Goal: Task Accomplishment & Management: Complete application form

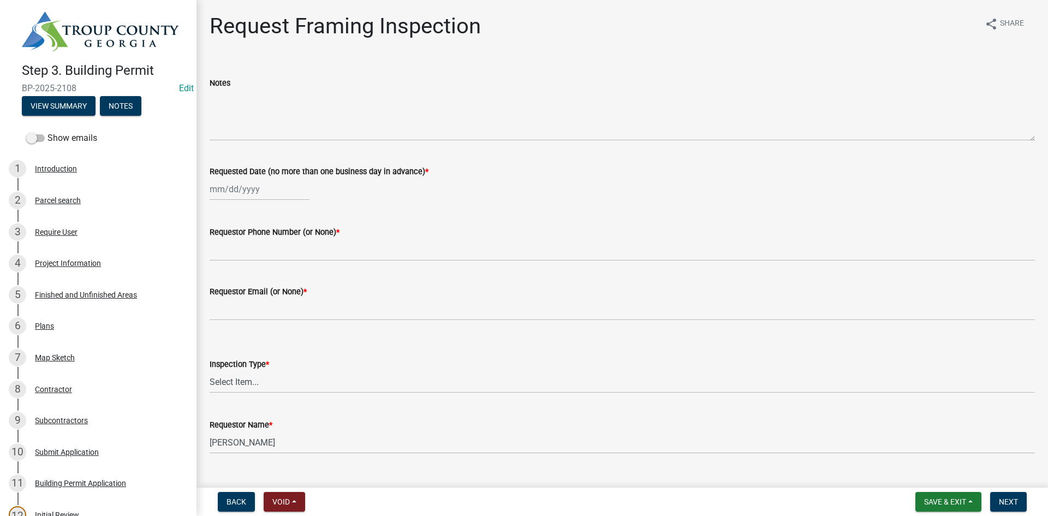
scroll to position [819, 0]
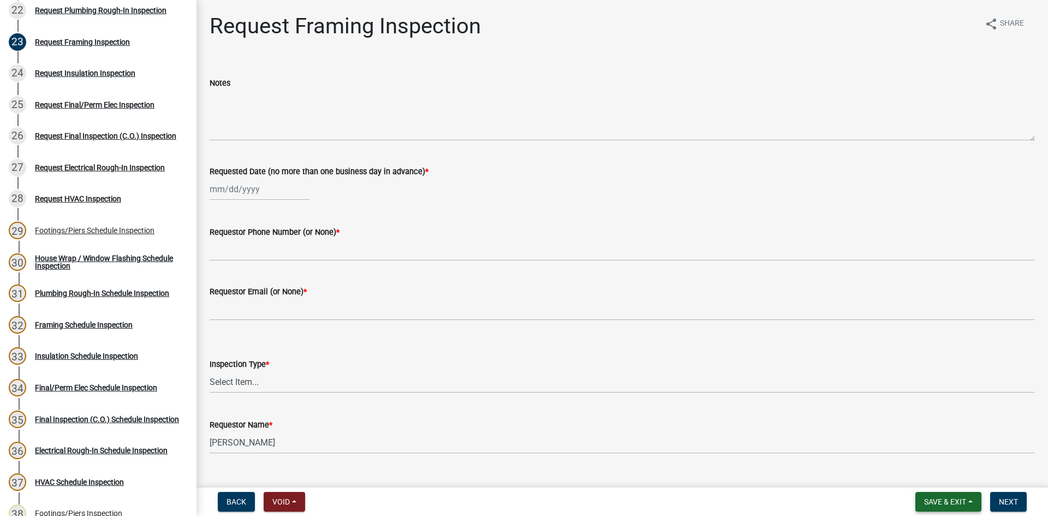
drag, startPoint x: 938, startPoint y: 509, endPoint x: 933, endPoint y: 502, distance: 8.6
click at [934, 505] on button "Save & Exit" at bounding box center [949, 502] width 66 height 20
click at [935, 502] on span "Save & Exit" at bounding box center [945, 501] width 42 height 9
click at [929, 494] on button "Save & Exit" at bounding box center [949, 502] width 66 height 20
click at [929, 474] on button "Save & Exit" at bounding box center [937, 473] width 87 height 26
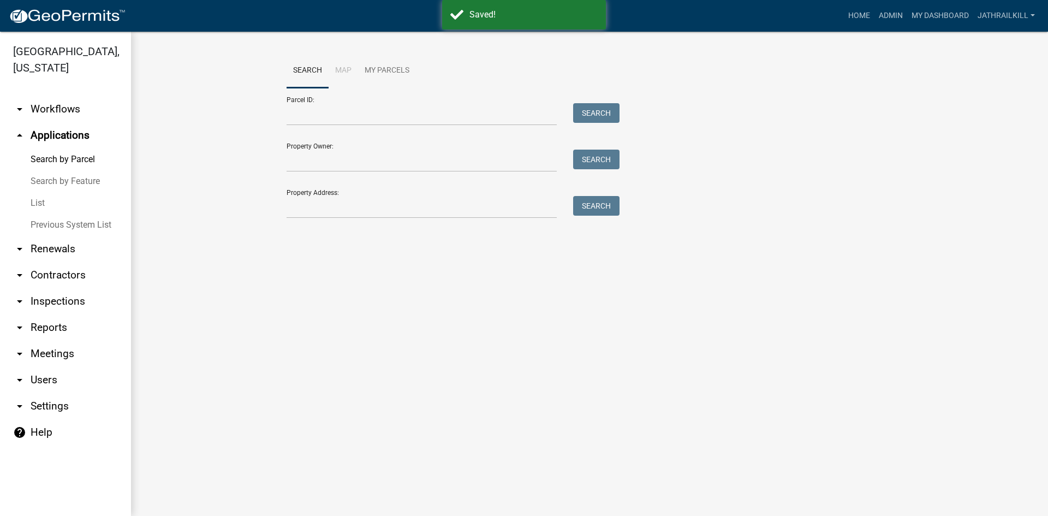
click at [326, 190] on div "Property Address: Search" at bounding box center [451, 200] width 328 height 38
click at [333, 206] on input "Property Address:" at bounding box center [422, 207] width 270 height 22
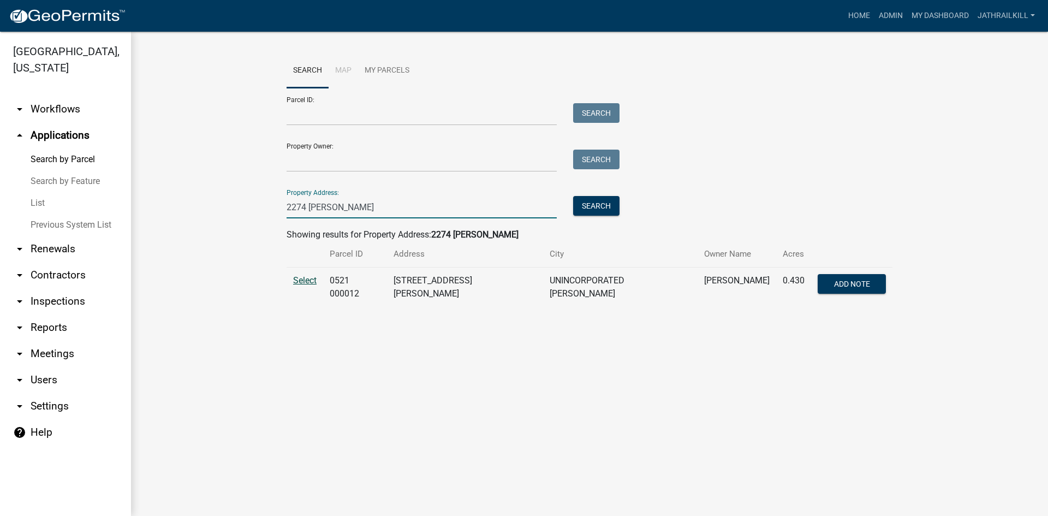
type input "2274 [PERSON_NAME]"
click at [294, 276] on span "Select" at bounding box center [304, 280] width 23 height 10
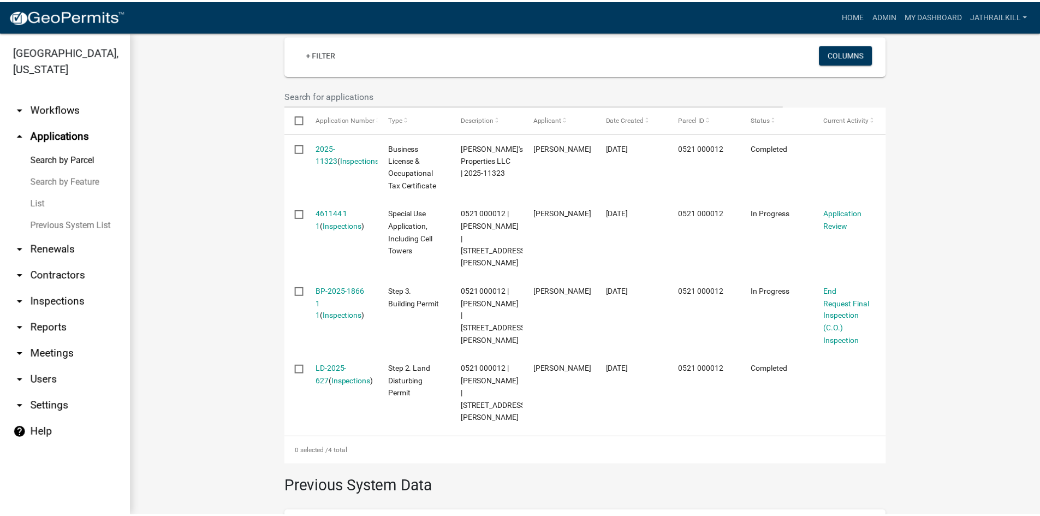
scroll to position [257, 0]
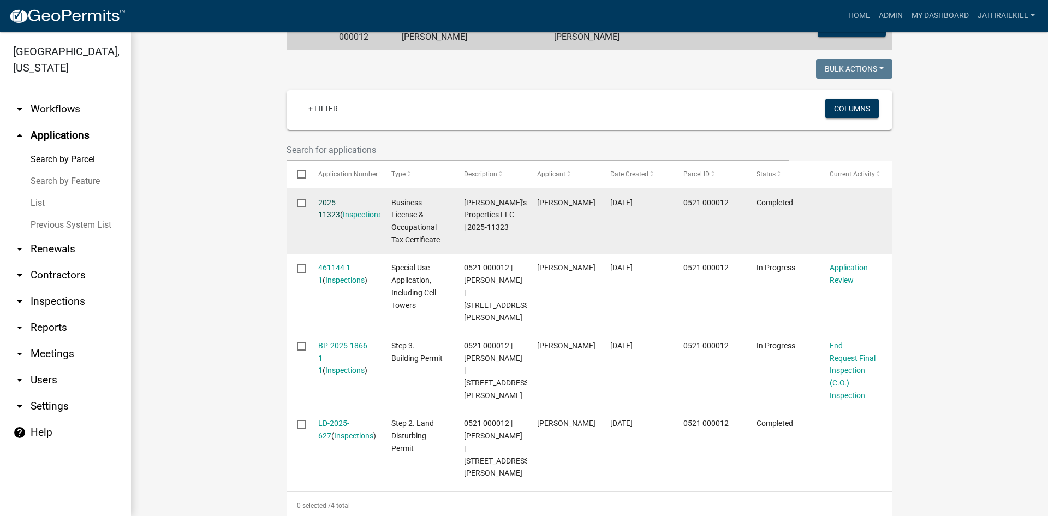
click at [334, 198] on link "2025-11323" at bounding box center [329, 208] width 22 height 21
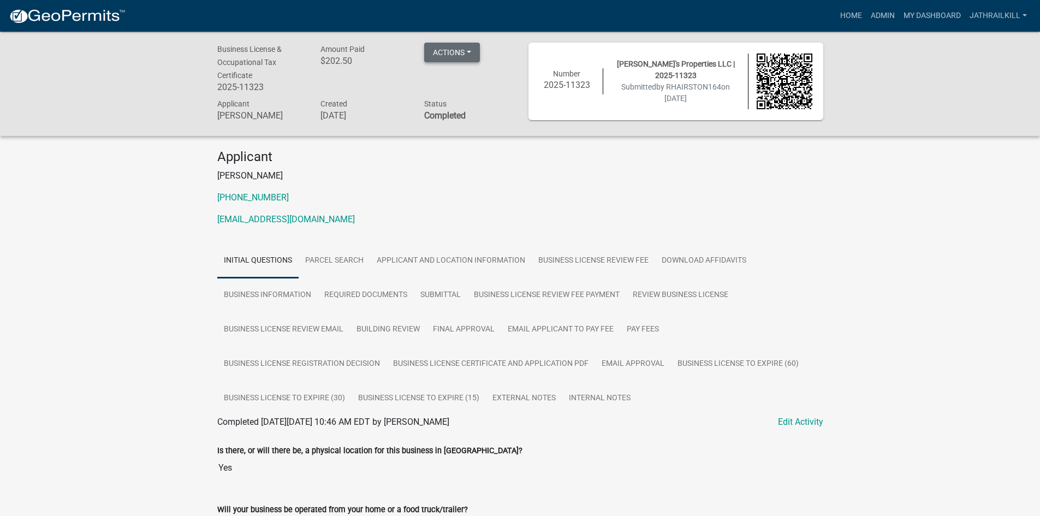
click at [456, 51] on button "Actions" at bounding box center [452, 53] width 56 height 20
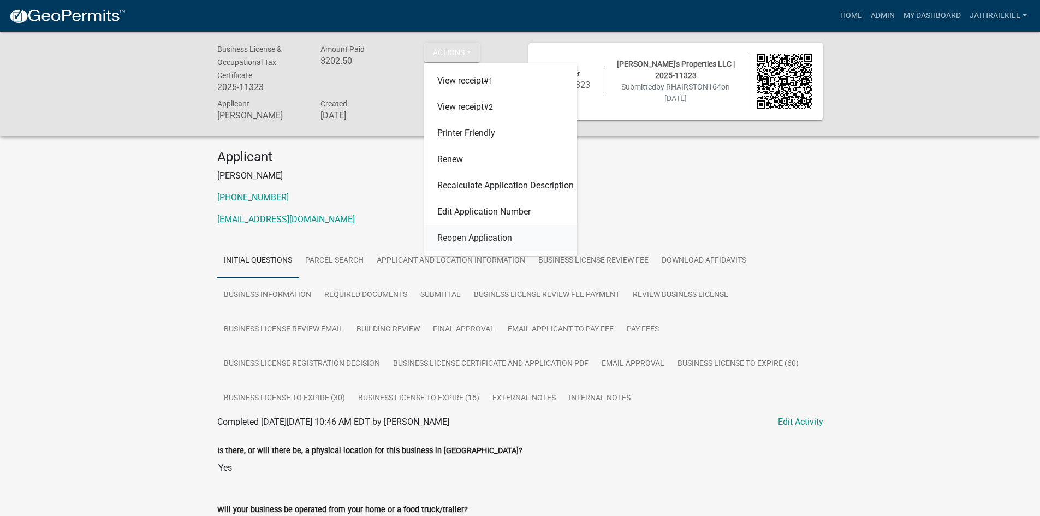
click at [486, 238] on link "Reopen Application" at bounding box center [500, 238] width 153 height 26
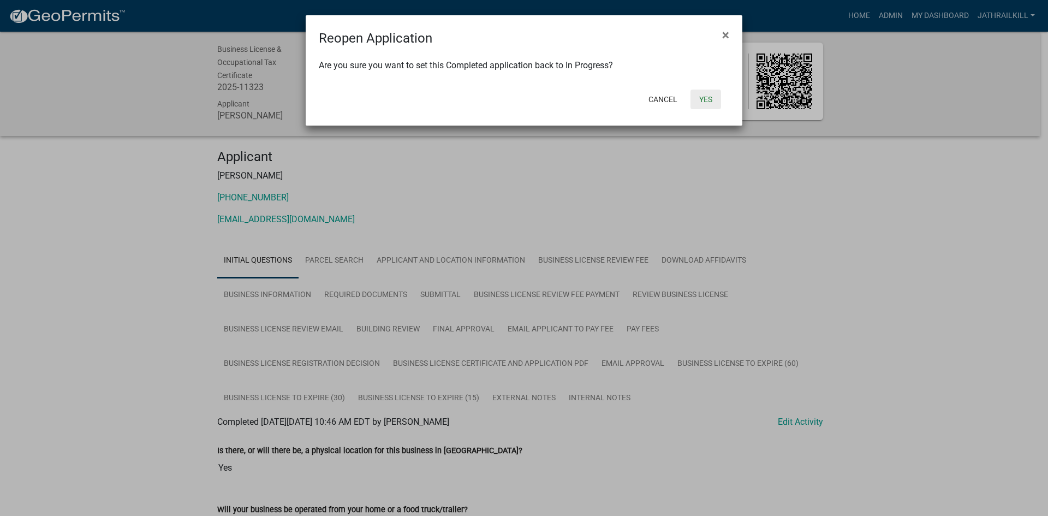
click at [693, 99] on button "Yes" at bounding box center [706, 100] width 31 height 20
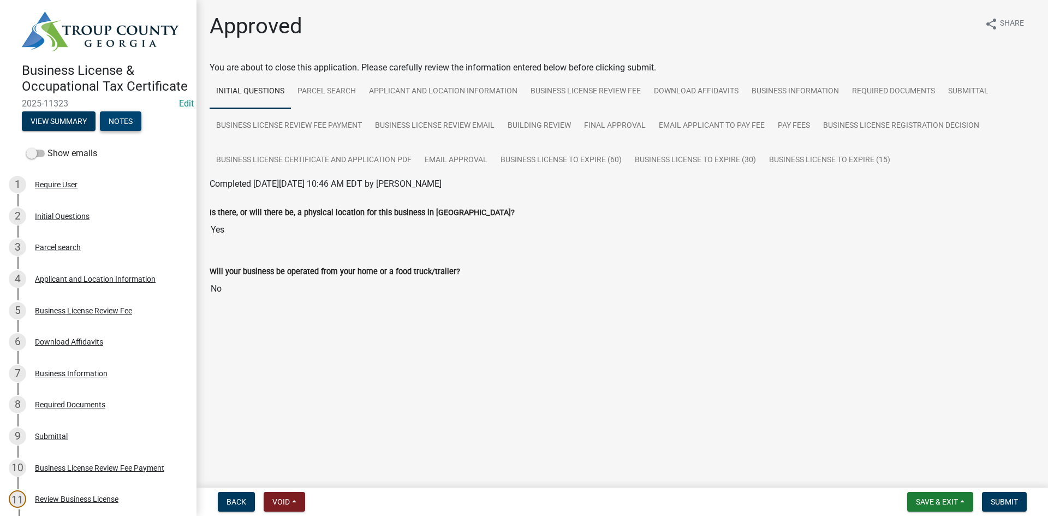
click at [131, 128] on button "Notes" at bounding box center [120, 121] width 41 height 20
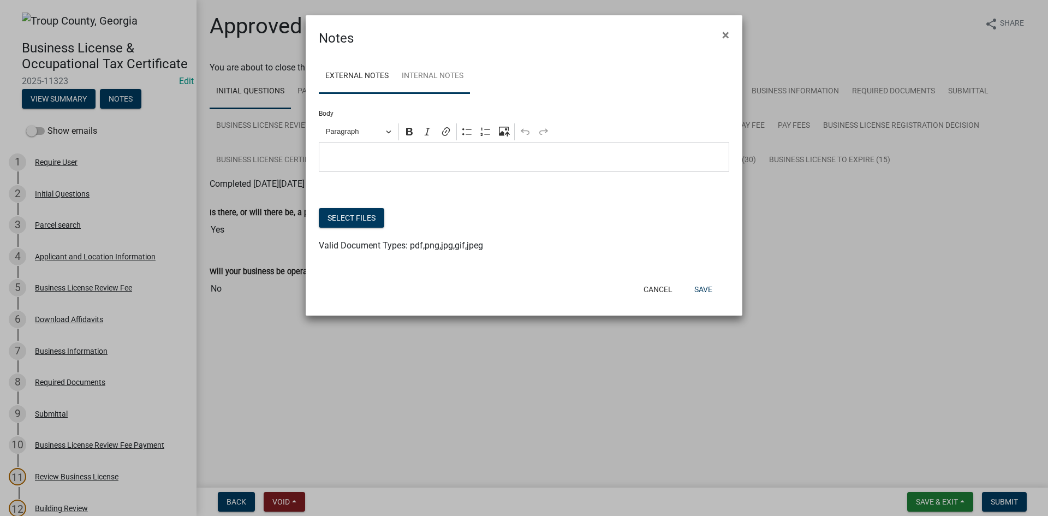
click at [463, 93] on div "External Notes Internal Notes Body Rich Text Editor Paragraph Bold Italic Link …" at bounding box center [524, 161] width 437 height 227
click at [456, 79] on link "Internal Notes" at bounding box center [432, 76] width 75 height 35
click at [437, 153] on p "Editor editing area: main. Press Alt+0 for help." at bounding box center [524, 157] width 399 height 13
click at [365, 212] on button "Select files" at bounding box center [352, 218] width 66 height 20
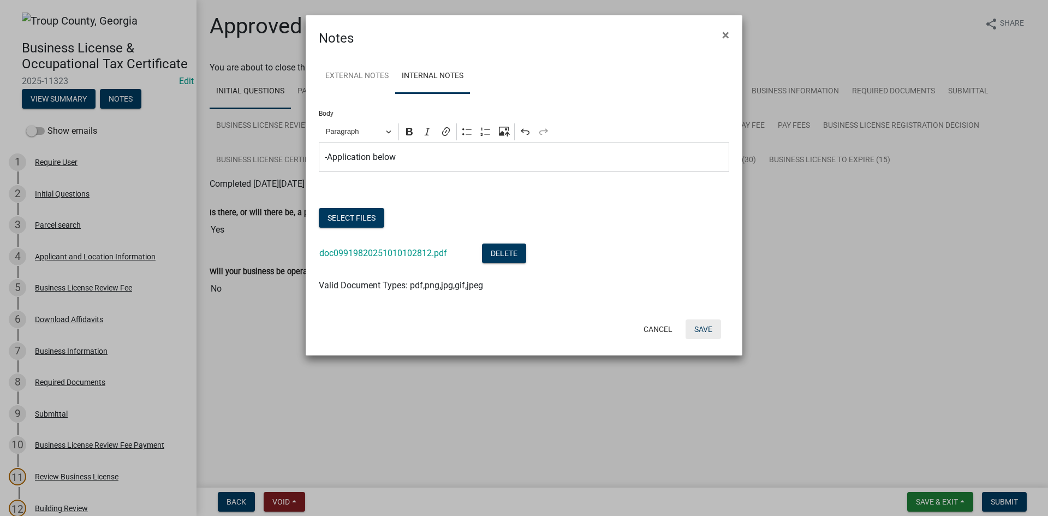
click at [706, 327] on button "Save" at bounding box center [703, 329] width 35 height 20
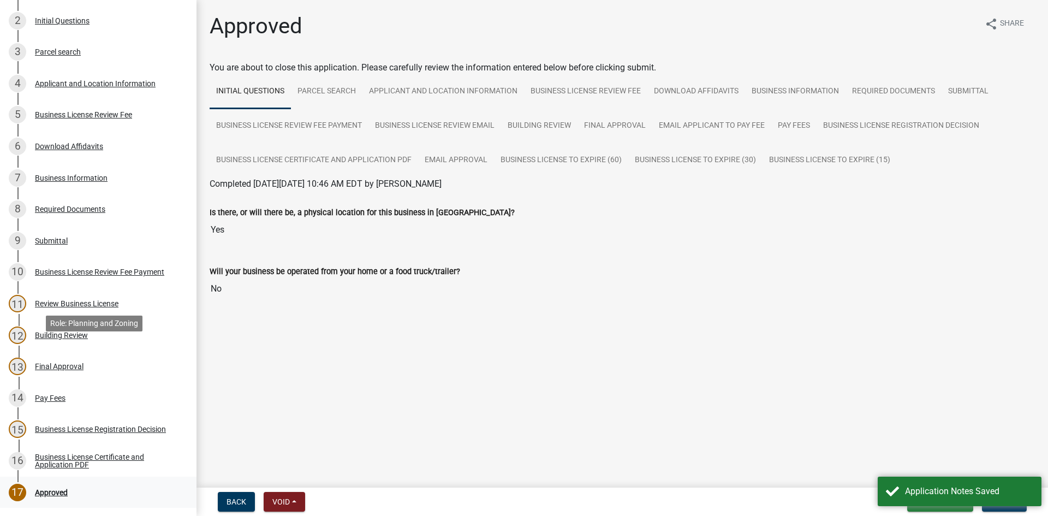
scroll to position [331, 0]
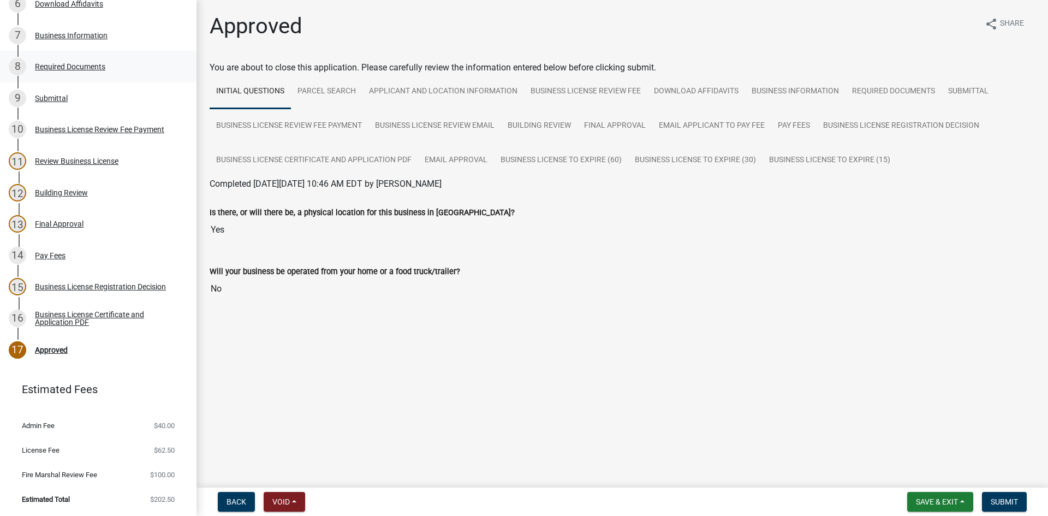
click at [95, 69] on div "Required Documents" at bounding box center [70, 67] width 70 height 8
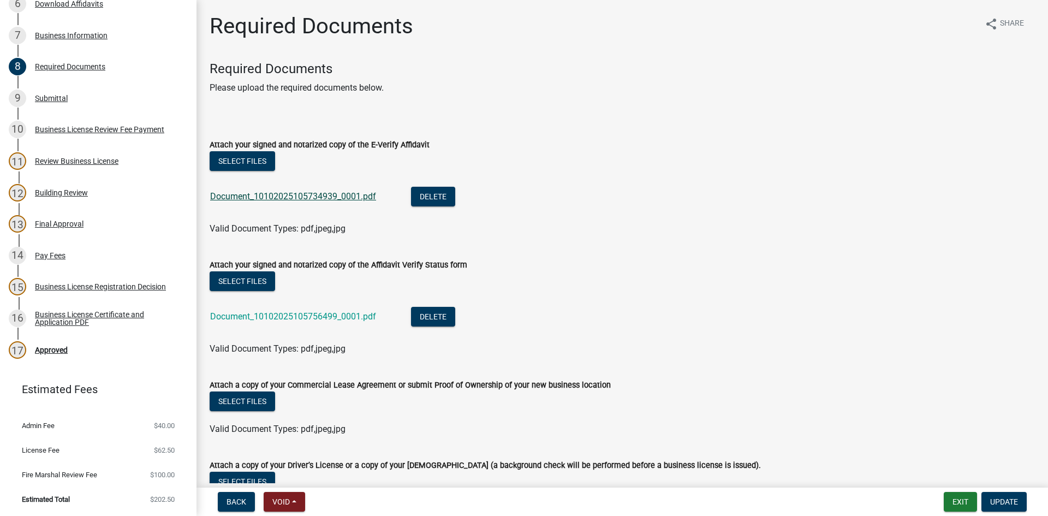
click at [292, 192] on link "Document_10102025105734939_0001.pdf" at bounding box center [293, 196] width 166 height 10
click at [314, 303] on li "Document_10102025105756499_0001.pdf Delete" at bounding box center [623, 318] width 826 height 40
click at [313, 311] on div "Document_10102025105756499_0001.pdf" at bounding box center [301, 318] width 183 height 22
click at [340, 324] on li "Document_10102025105756499_0001.pdf Delete" at bounding box center [623, 318] width 826 height 40
click at [341, 320] on link "Document_10102025105756499_0001.pdf" at bounding box center [293, 316] width 166 height 10
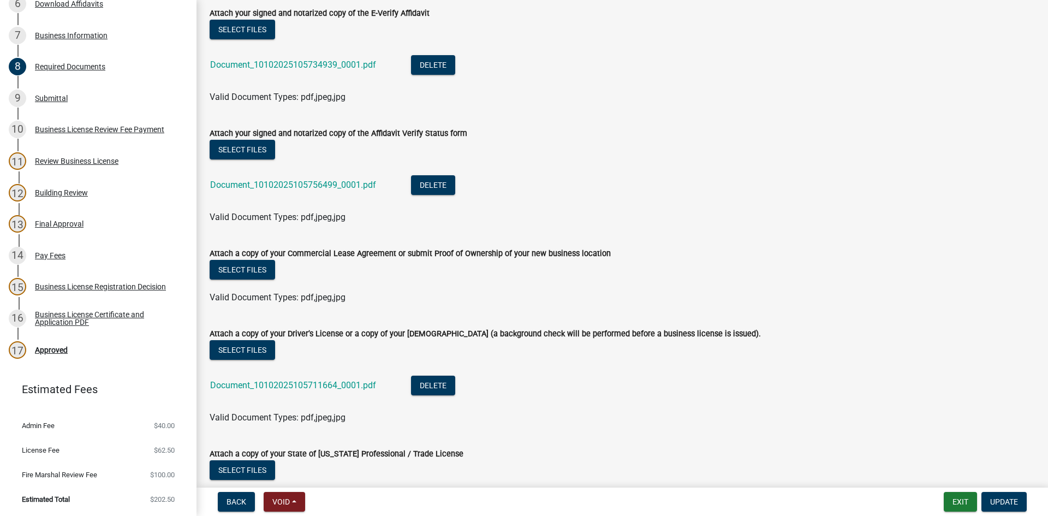
scroll to position [205, 0]
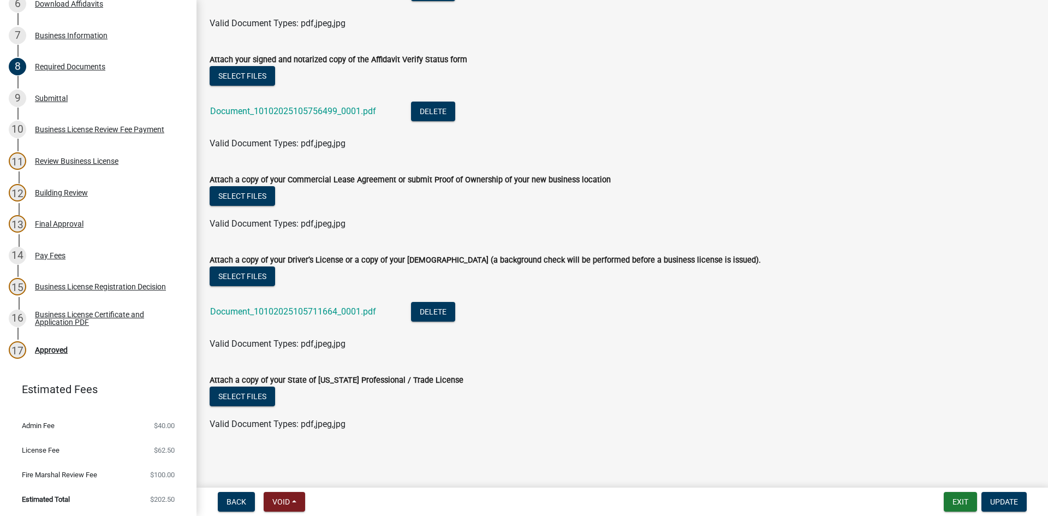
click at [300, 318] on div "Document_10102025105711664_0001.pdf" at bounding box center [301, 313] width 183 height 22
click at [301, 317] on div "Document_10102025105711664_0001.pdf" at bounding box center [301, 313] width 183 height 22
click at [302, 310] on link "Document_10102025105711664_0001.pdf" at bounding box center [293, 311] width 166 height 10
drag, startPoint x: 1021, startPoint y: 498, endPoint x: 756, endPoint y: 472, distance: 265.5
click at [1021, 497] on button "Update" at bounding box center [1004, 502] width 45 height 20
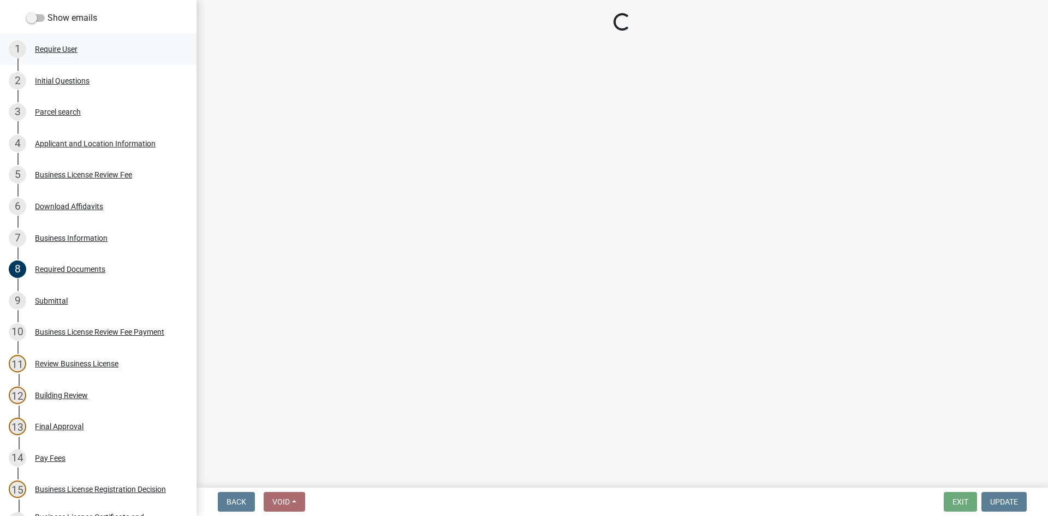
scroll to position [0, 0]
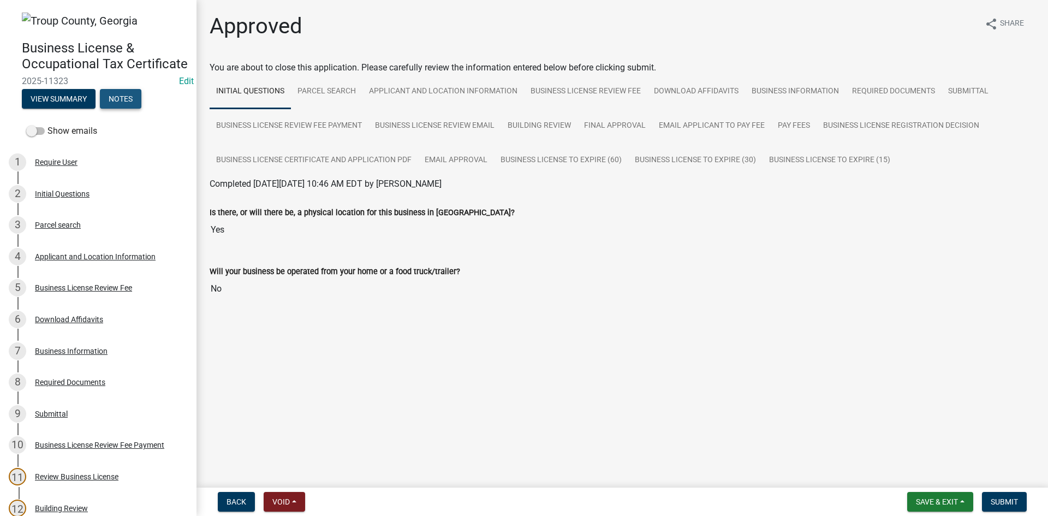
click at [139, 106] on button "Notes" at bounding box center [120, 99] width 41 height 20
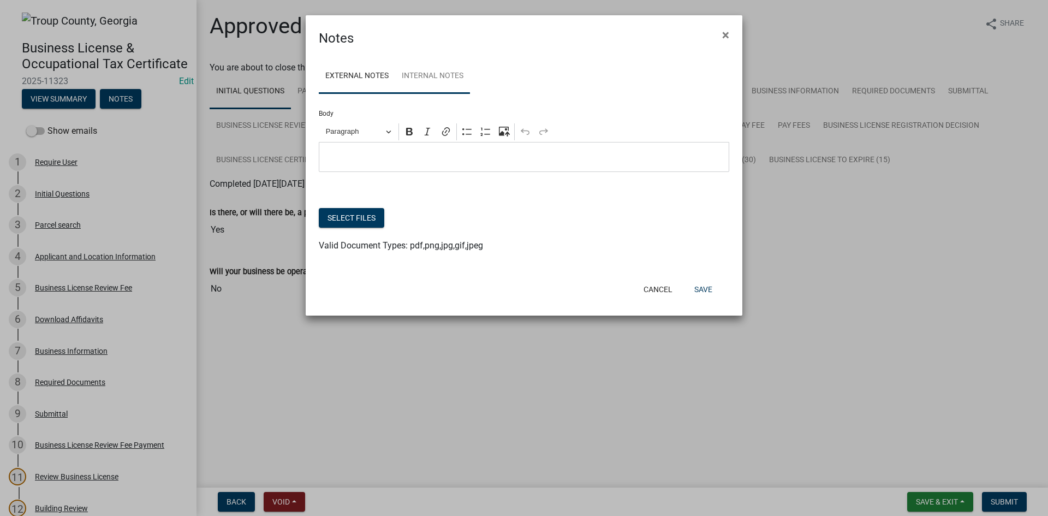
click at [454, 73] on link "Internal Notes" at bounding box center [432, 76] width 75 height 35
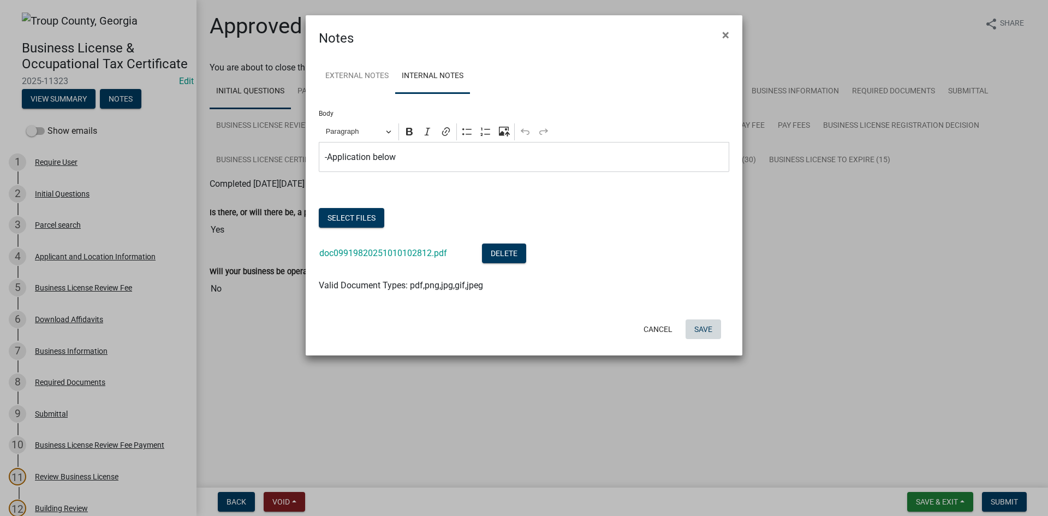
click at [705, 327] on button "Save" at bounding box center [703, 329] width 35 height 20
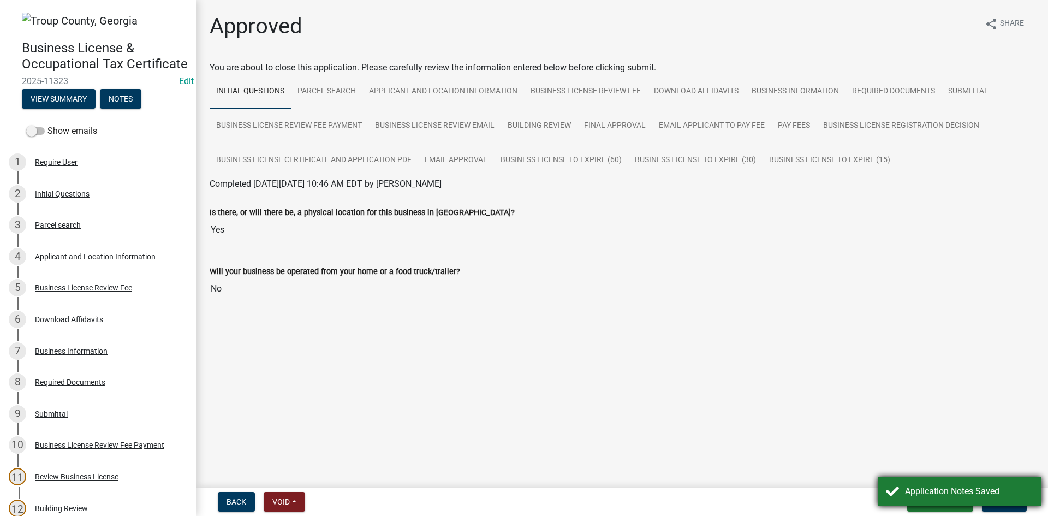
click at [1008, 502] on div "Application Notes Saved" at bounding box center [960, 491] width 164 height 29
click at [1004, 509] on button "Submit" at bounding box center [1004, 502] width 45 height 20
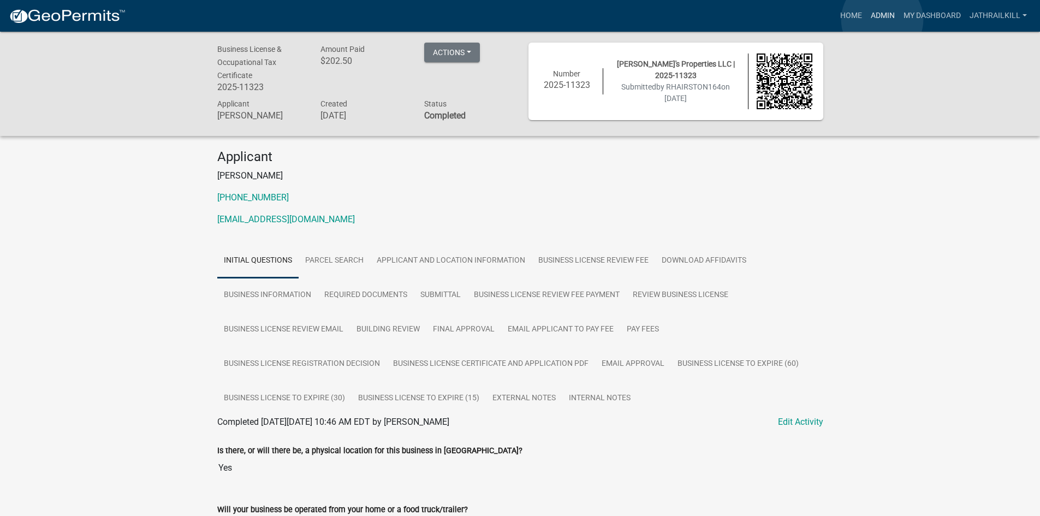
click at [881, 20] on link "Admin" at bounding box center [883, 15] width 33 height 21
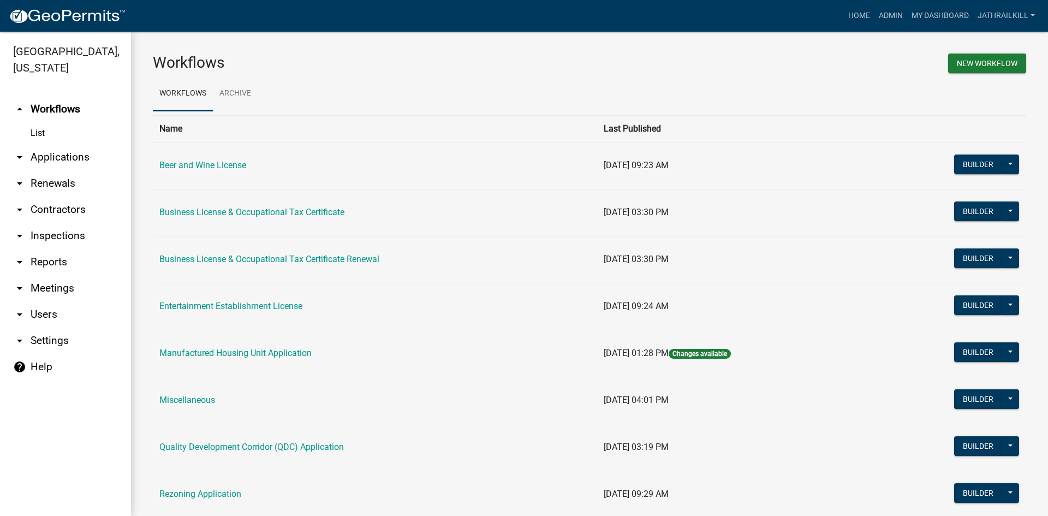
click at [77, 144] on link "arrow_drop_down Applications" at bounding box center [65, 157] width 131 height 26
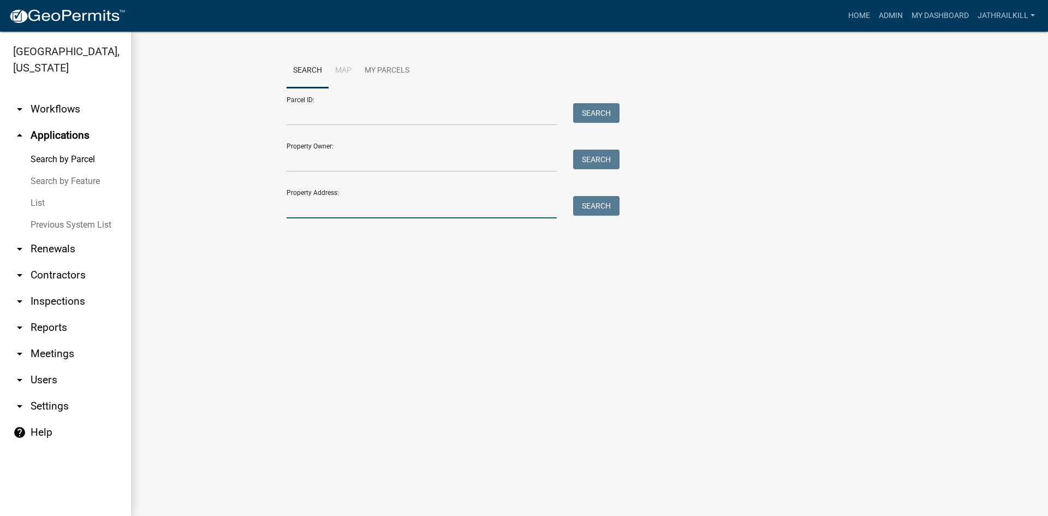
click at [311, 213] on input "Property Address:" at bounding box center [422, 207] width 270 height 22
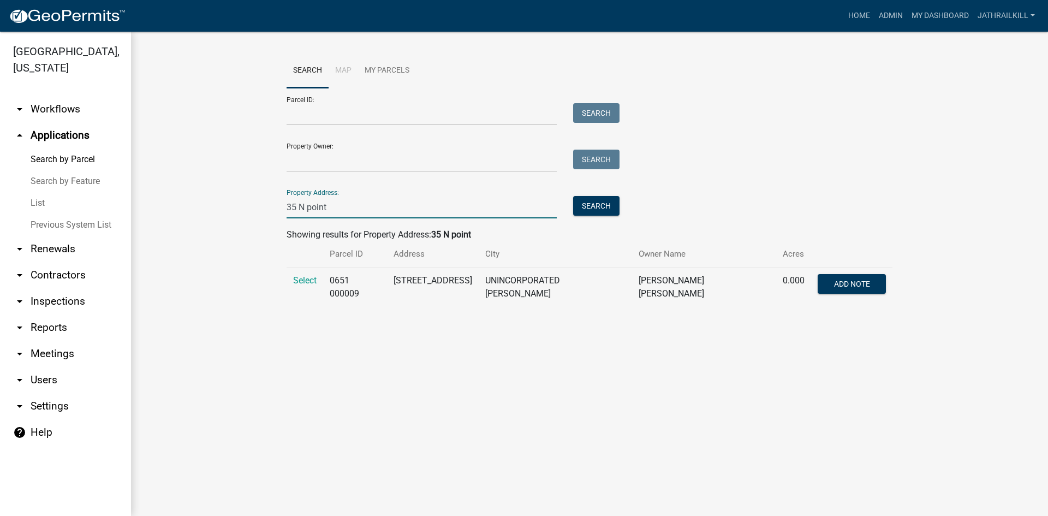
click at [312, 271] on td "Select" at bounding box center [305, 288] width 37 height 40
click at [313, 276] on span "Select" at bounding box center [304, 280] width 23 height 10
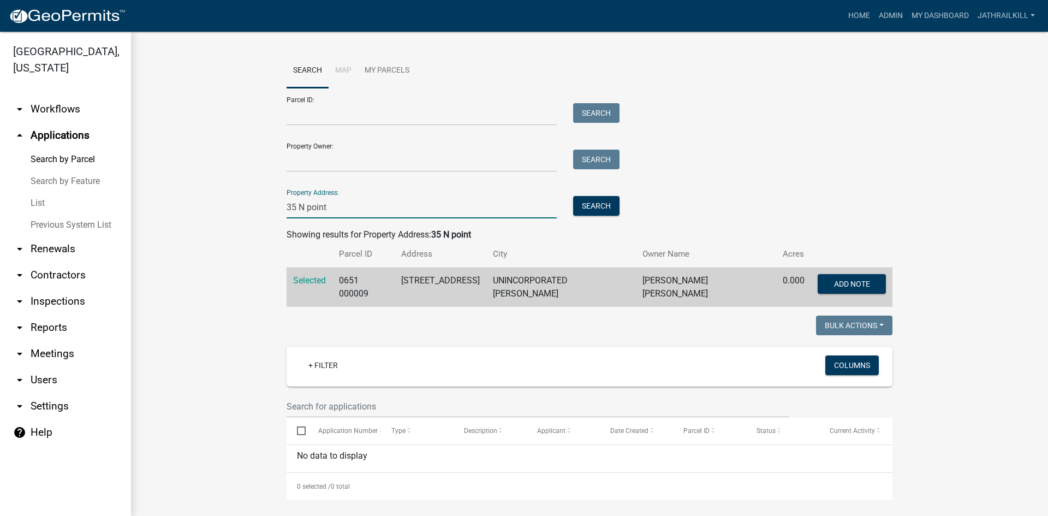
click at [348, 212] on input "35 N point" at bounding box center [422, 207] width 270 height 22
drag, startPoint x: 350, startPoint y: 210, endPoint x: 345, endPoint y: 206, distance: 5.9
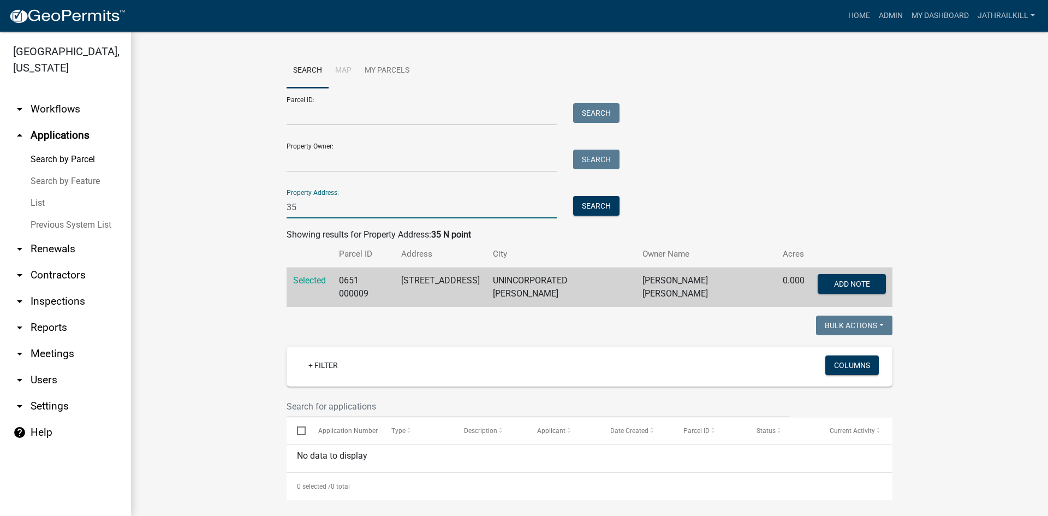
click at [345, 206] on input "35" at bounding box center [422, 207] width 270 height 22
click at [346, 206] on input "35" at bounding box center [422, 207] width 270 height 22
type input "3"
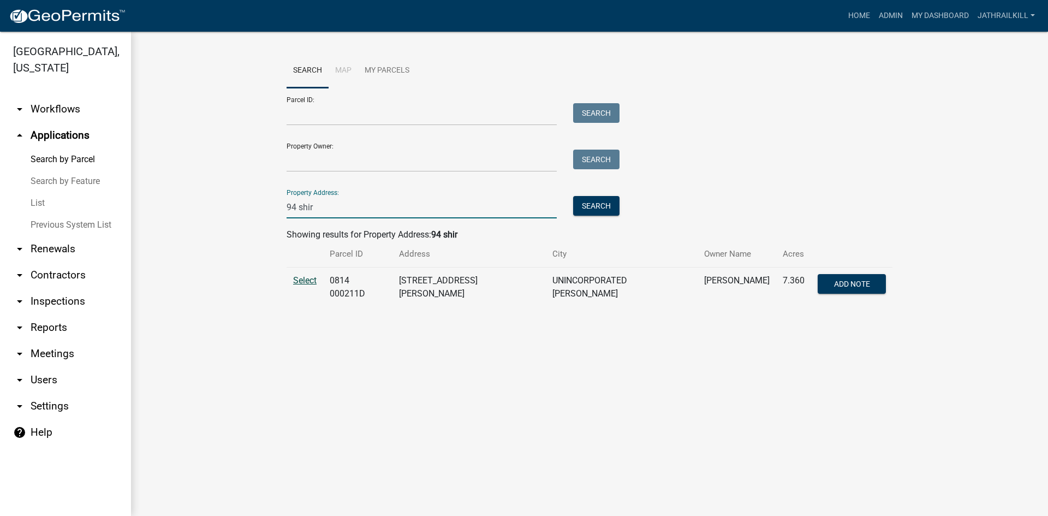
type input "94 shir"
drag, startPoint x: 276, startPoint y: 268, endPoint x: 284, endPoint y: 275, distance: 10.8
click at [277, 269] on wm-workflow-application-search-view "Search Map My Parcels Parcel ID: Search Property Owner: Search Property Address…" at bounding box center [590, 185] width 874 height 262
click at [295, 287] on td "Select" at bounding box center [305, 288] width 37 height 40
click at [321, 272] on td "Select" at bounding box center [305, 288] width 37 height 40
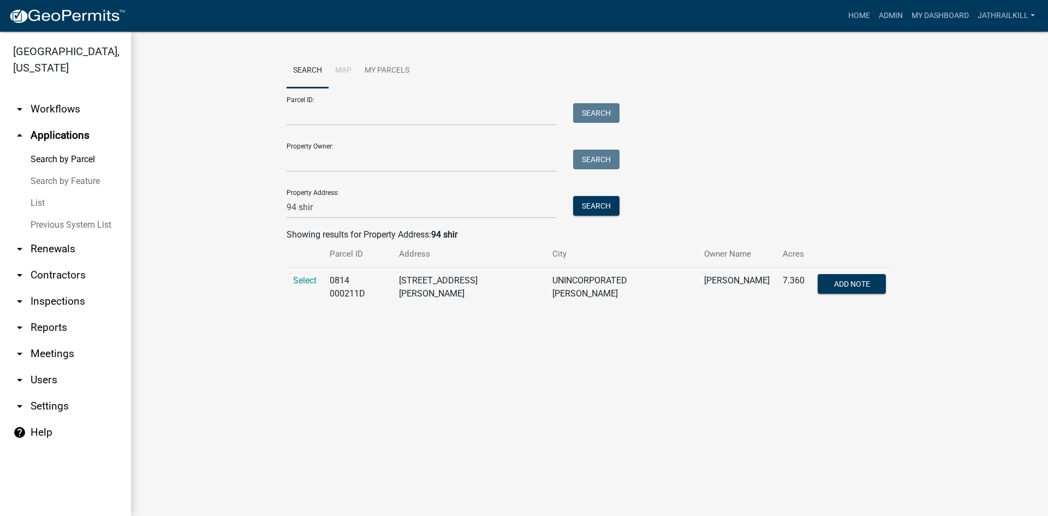
click at [317, 272] on td "Select" at bounding box center [305, 288] width 37 height 40
click at [314, 278] on span "Select" at bounding box center [304, 280] width 23 height 10
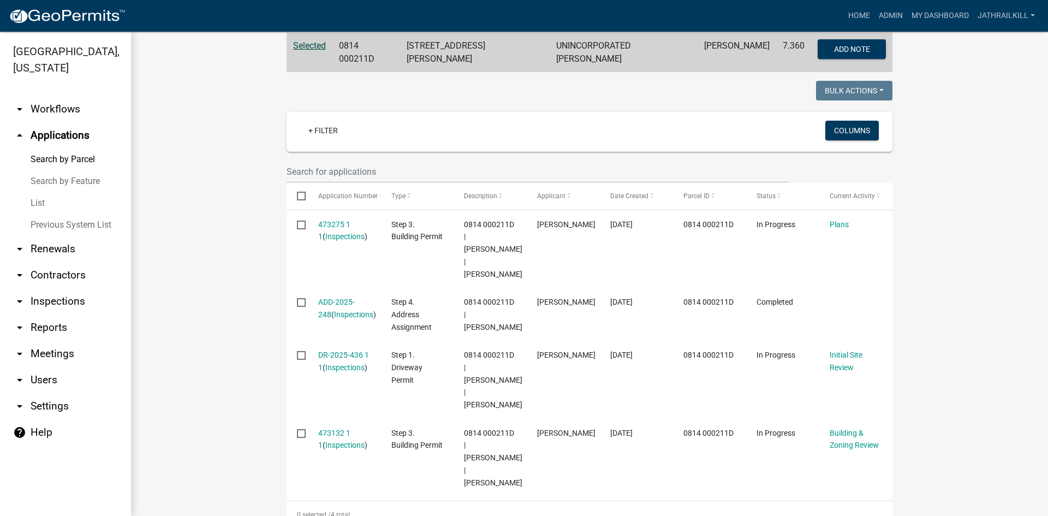
scroll to position [284, 0]
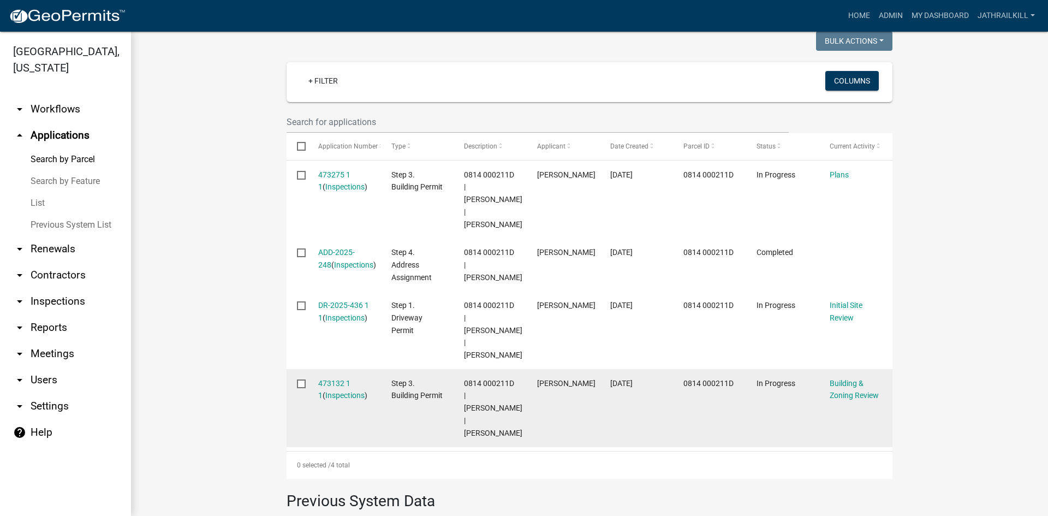
click at [354, 377] on div "473132 1 1 ( Inspections )" at bounding box center [344, 389] width 52 height 25
click at [349, 379] on link "473132 1 1" at bounding box center [334, 389] width 32 height 21
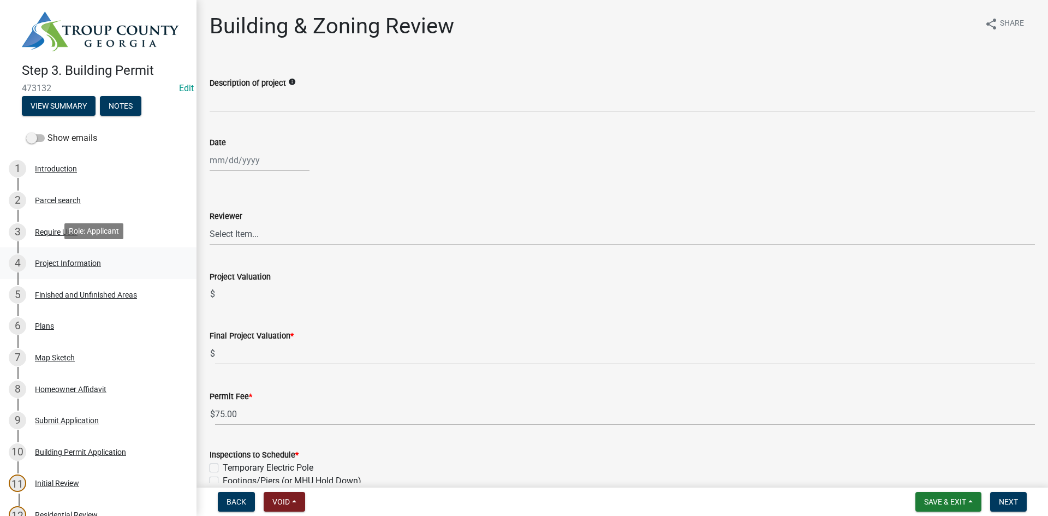
click at [112, 254] on div "4 Project Information" at bounding box center [94, 262] width 170 height 17
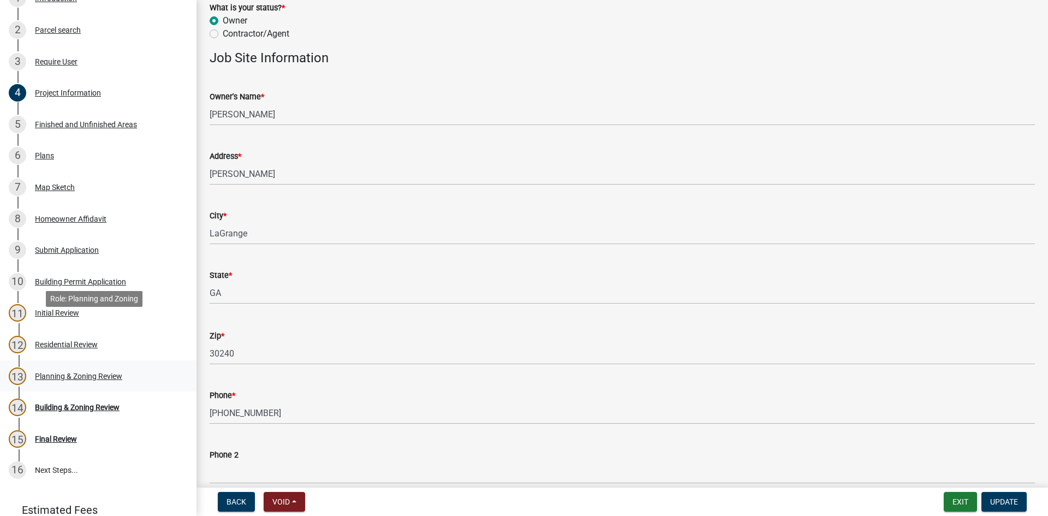
scroll to position [215, 0]
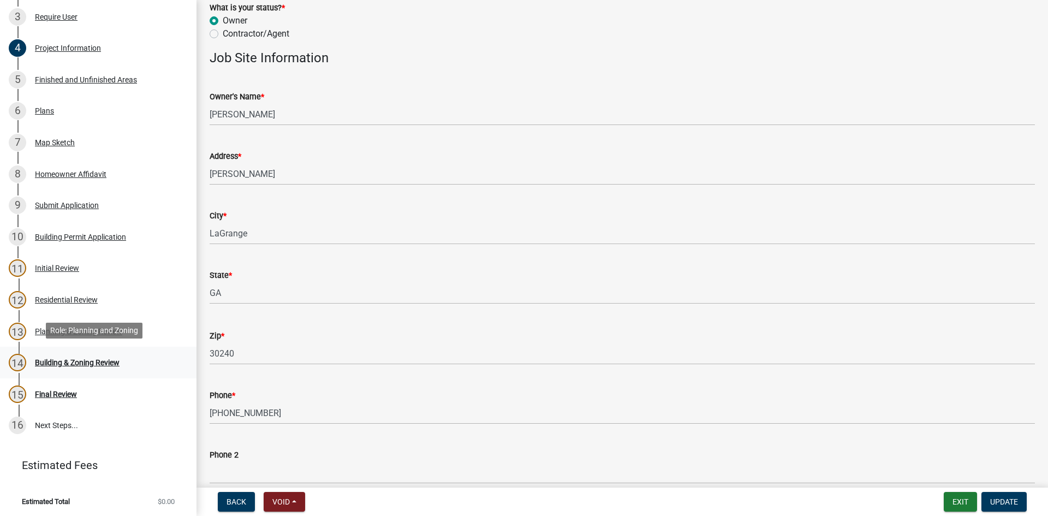
click at [144, 357] on div "14 Building & Zoning Review" at bounding box center [94, 362] width 170 height 17
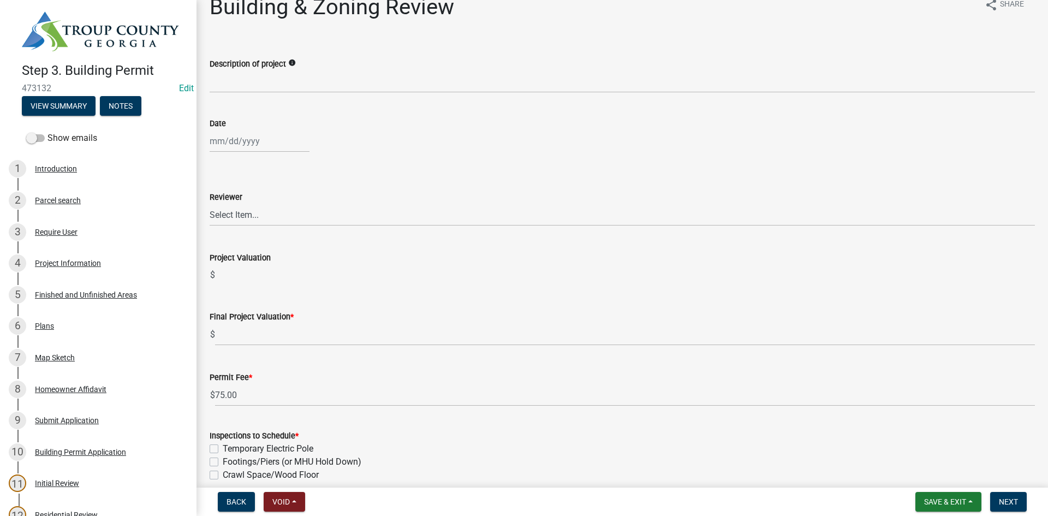
scroll to position [0, 0]
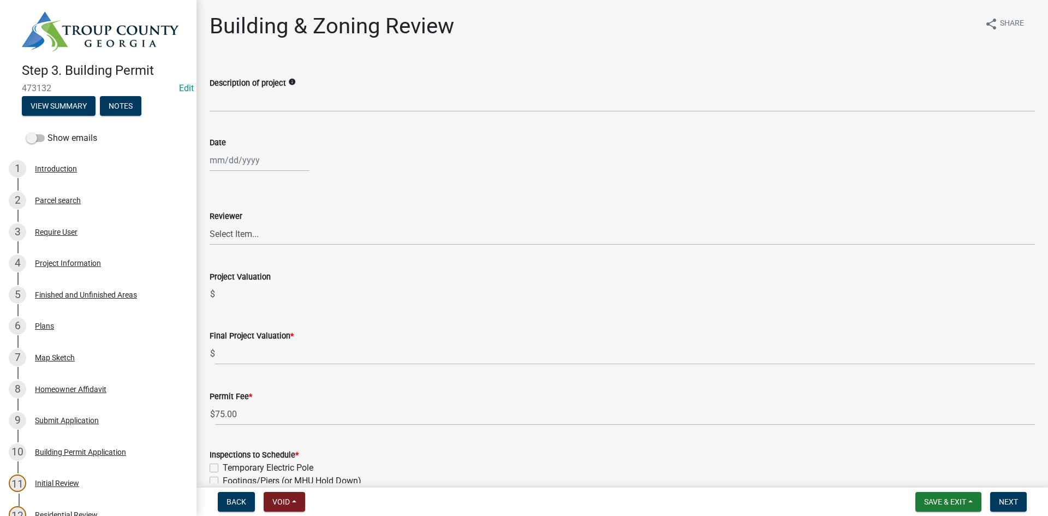
click at [318, 87] on div "Description of project info" at bounding box center [623, 82] width 826 height 13
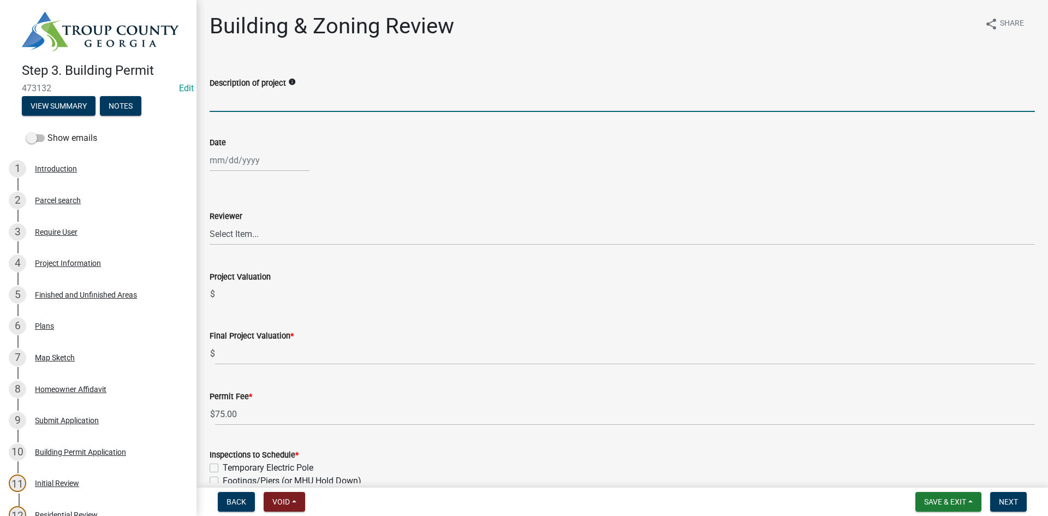
click at [318, 91] on input "Description of project" at bounding box center [623, 101] width 826 height 22
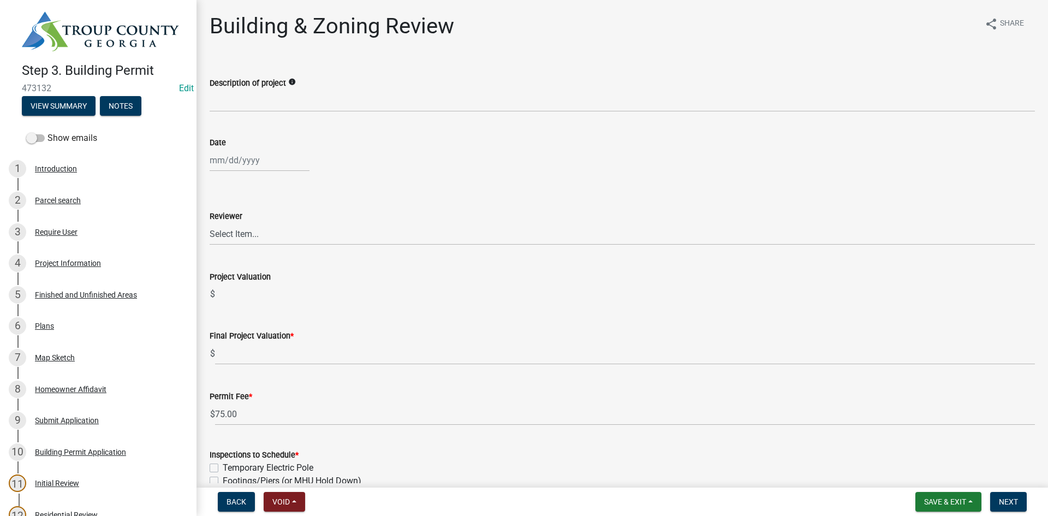
click at [482, 309] on wm-data-entity-input "Project Valuation $" at bounding box center [623, 284] width 826 height 59
click at [109, 241] on link "3 Require User" at bounding box center [98, 232] width 197 height 32
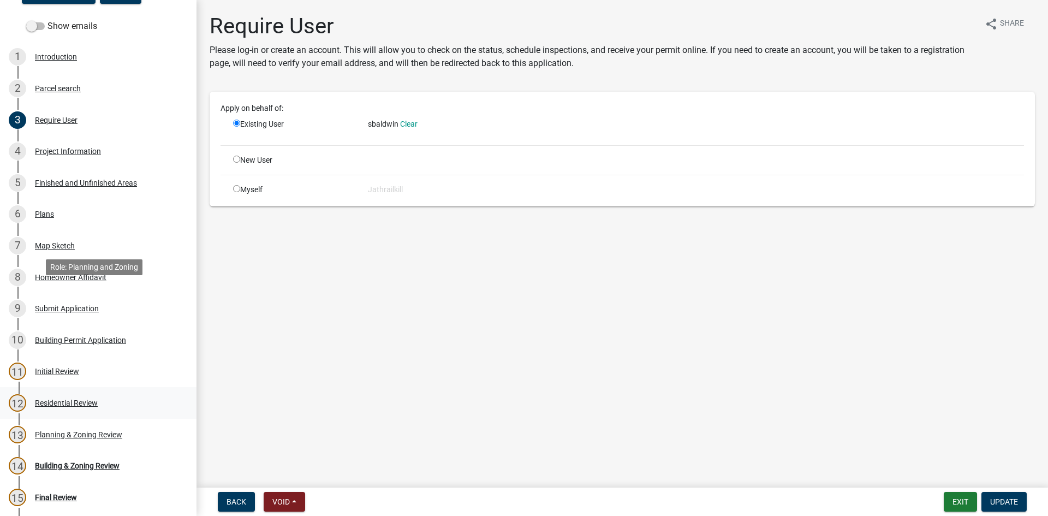
scroll to position [215, 0]
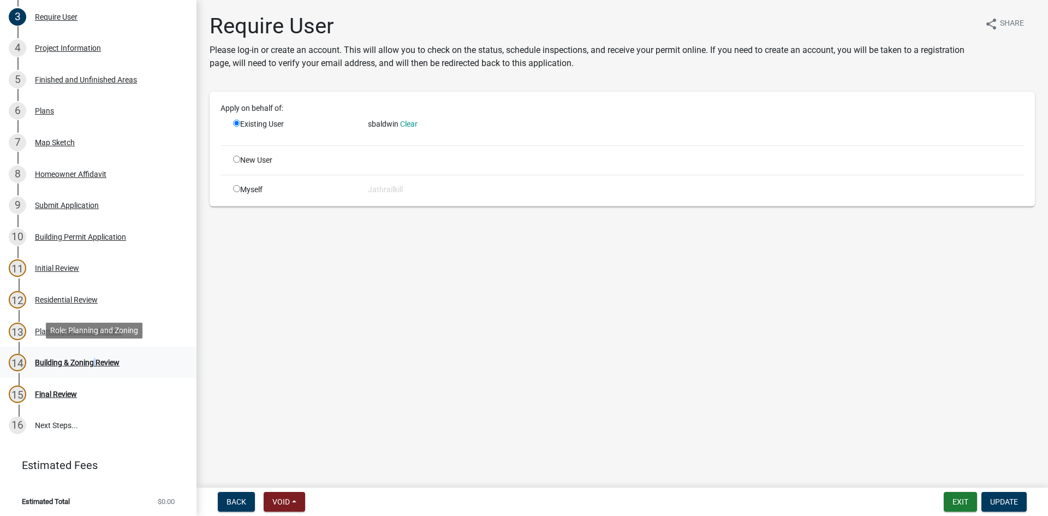
click at [93, 359] on div "Building & Zoning Review" at bounding box center [77, 363] width 85 height 8
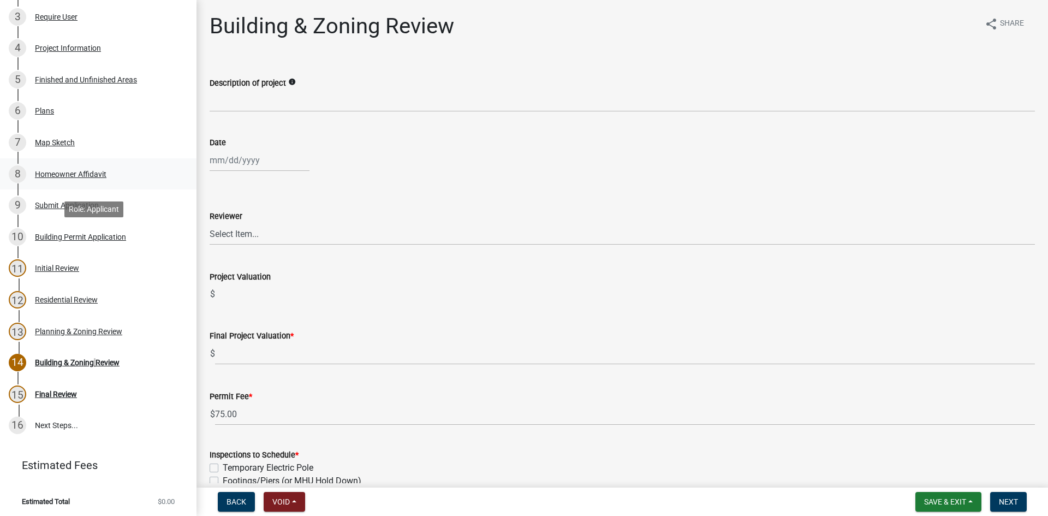
scroll to position [0, 0]
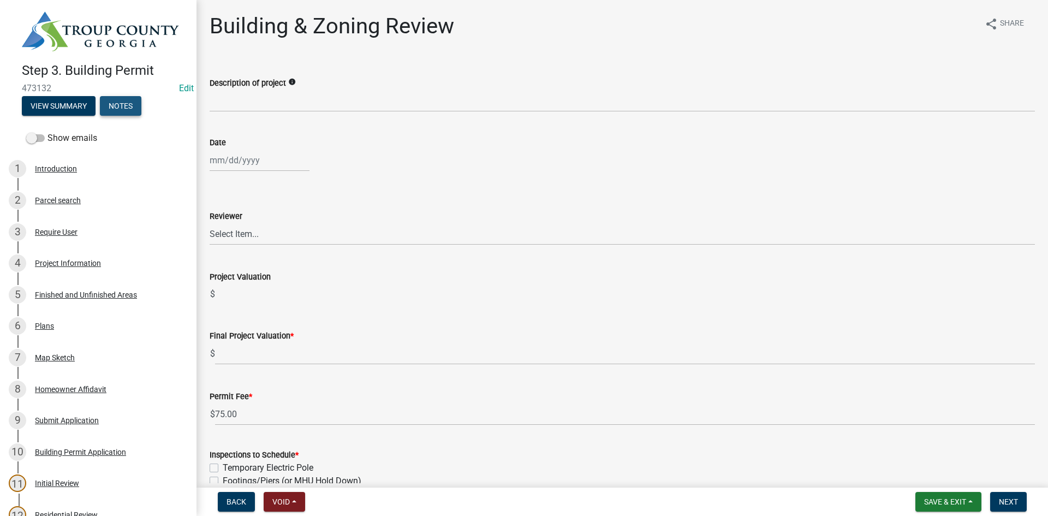
click at [125, 108] on button "Notes" at bounding box center [120, 106] width 41 height 20
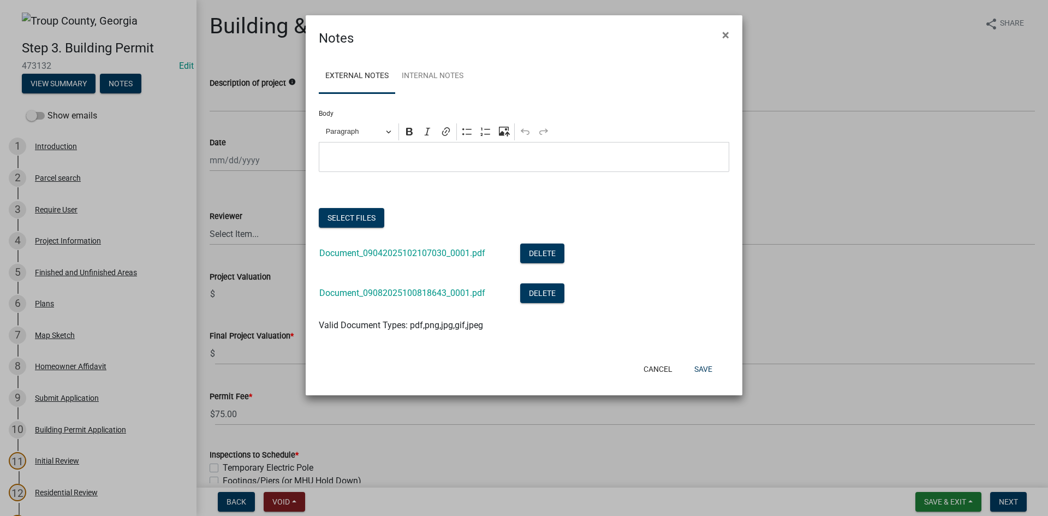
click at [447, 97] on form "Body Rich Text Editor Paragraph Bold Italic Link Bulleted List Numbered List Up…" at bounding box center [524, 132] width 411 height 79
click at [443, 76] on link "Internal Notes" at bounding box center [432, 76] width 75 height 35
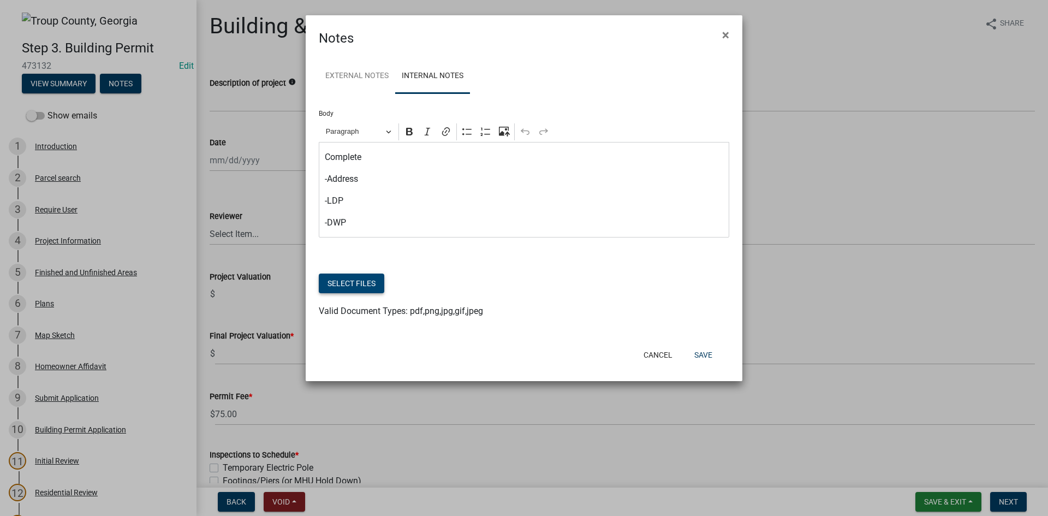
click at [351, 277] on button "Select files" at bounding box center [352, 284] width 66 height 20
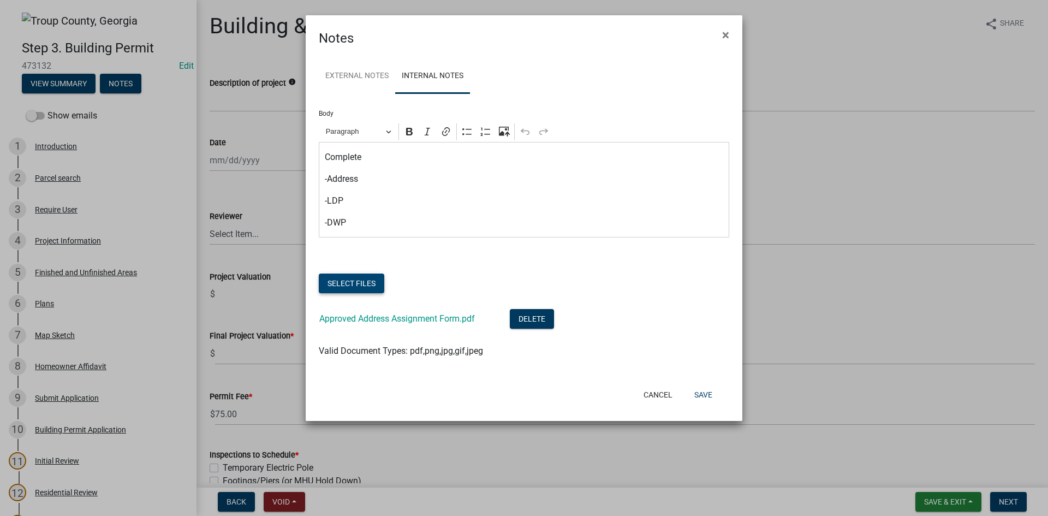
click at [342, 285] on button "Select files" at bounding box center [352, 284] width 66 height 20
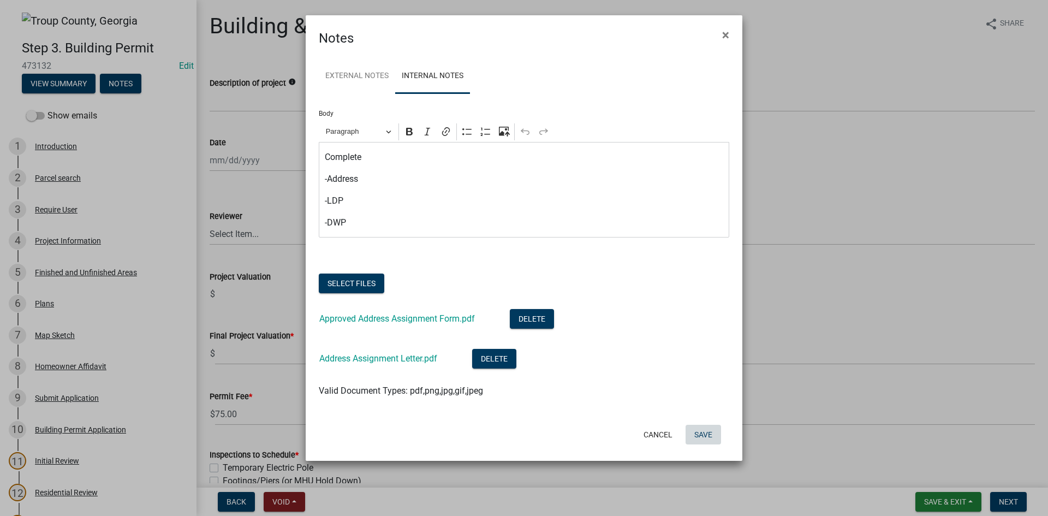
click at [701, 432] on button "Save" at bounding box center [703, 435] width 35 height 20
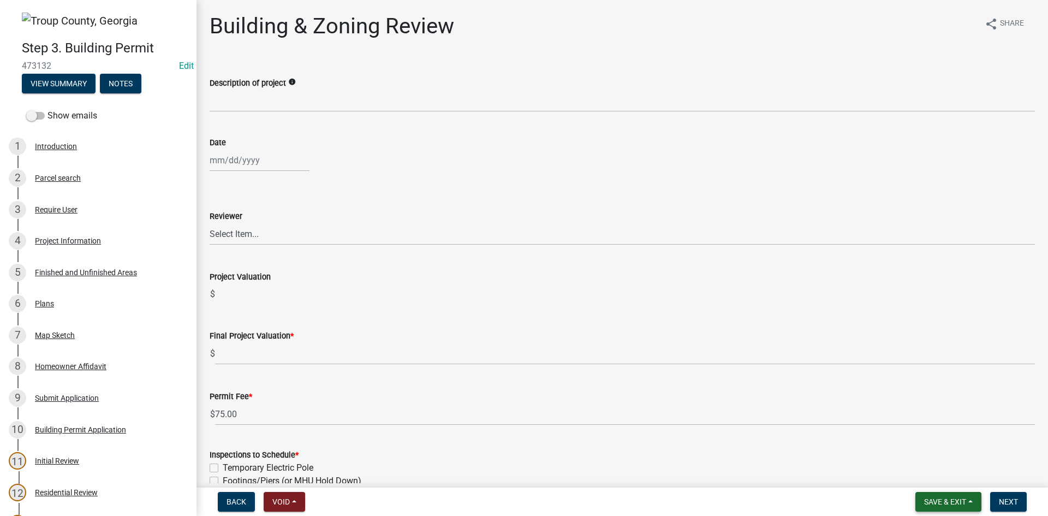
click at [940, 509] on button "Save & Exit" at bounding box center [949, 502] width 66 height 20
click at [131, 239] on div "4 Project Information" at bounding box center [94, 240] width 170 height 17
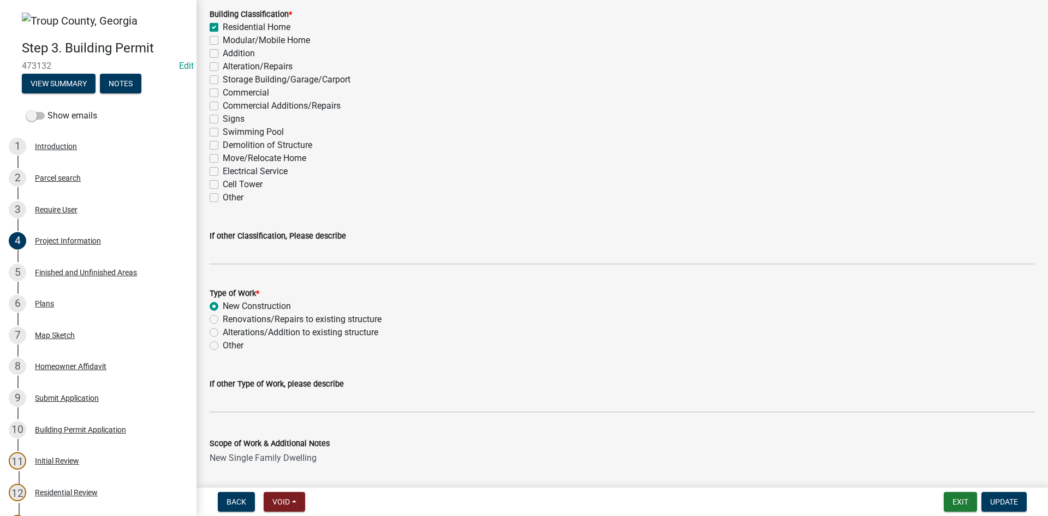
scroll to position [1001, 0]
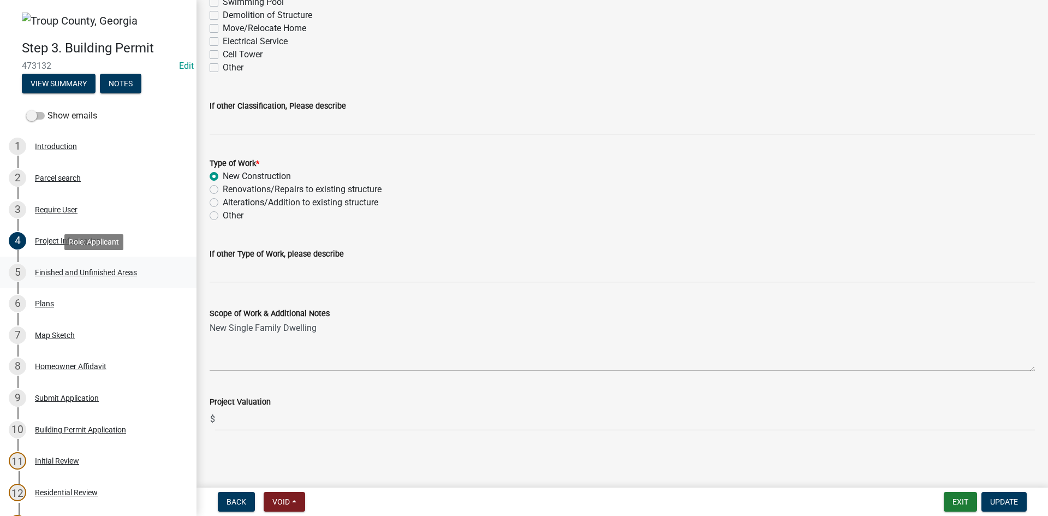
click at [99, 271] on div "Finished and Unfinished Areas" at bounding box center [86, 273] width 102 height 8
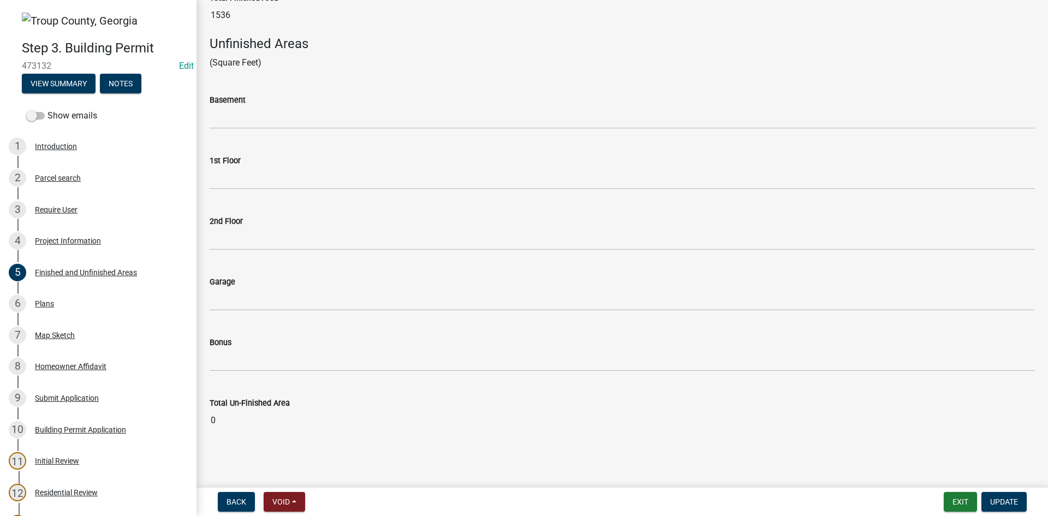
scroll to position [431, 0]
click at [125, 295] on div "6 Plans" at bounding box center [94, 303] width 170 height 17
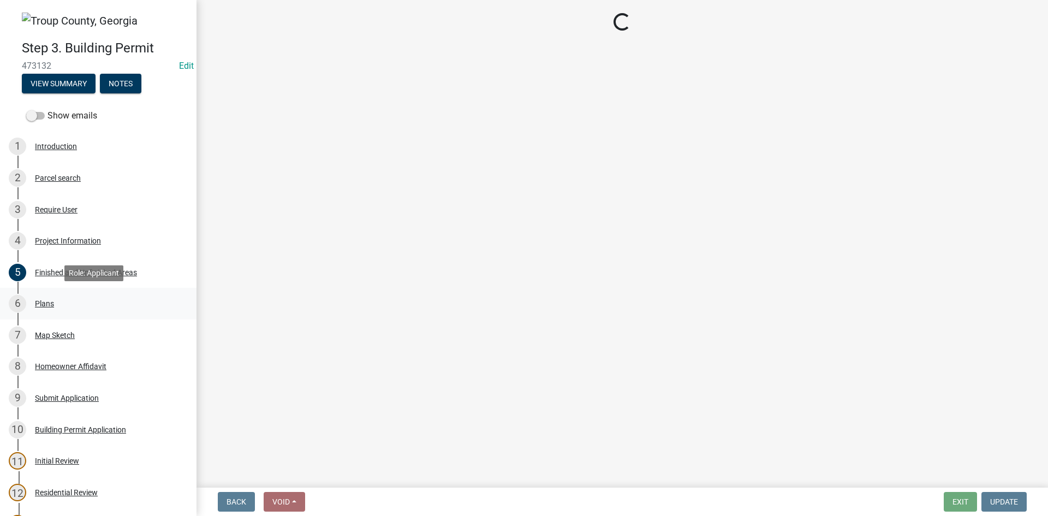
scroll to position [0, 0]
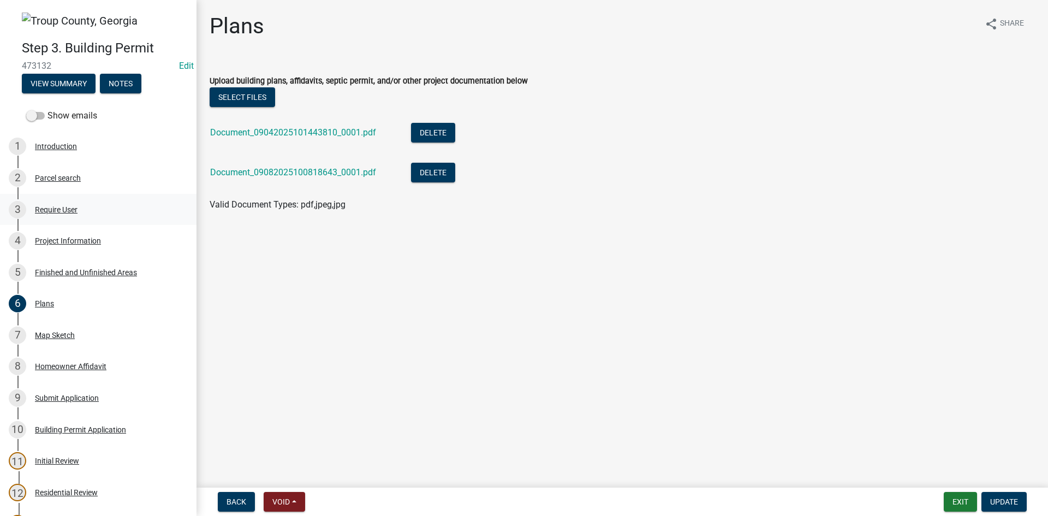
click at [82, 224] on link "3 Require User" at bounding box center [98, 210] width 197 height 32
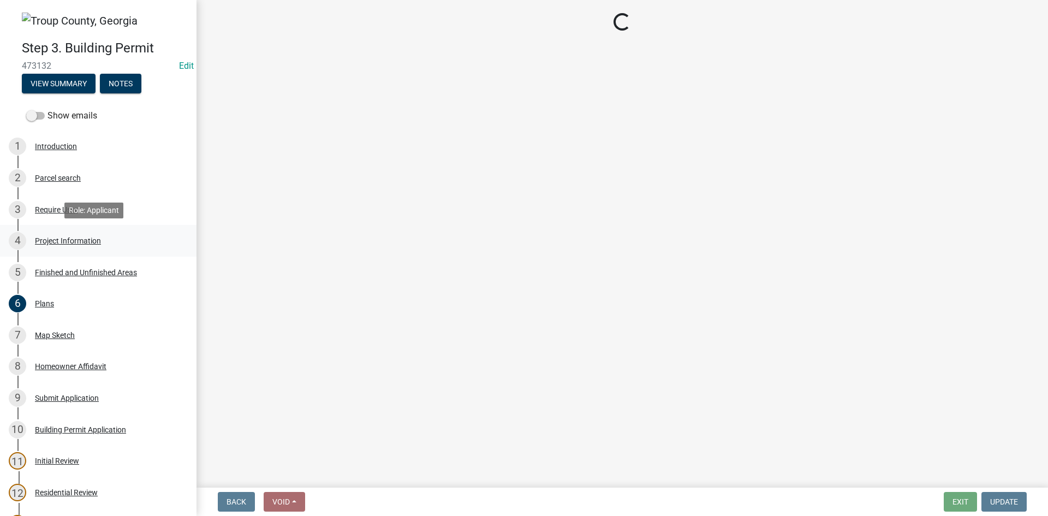
click at [79, 238] on div "Project Information" at bounding box center [68, 241] width 66 height 8
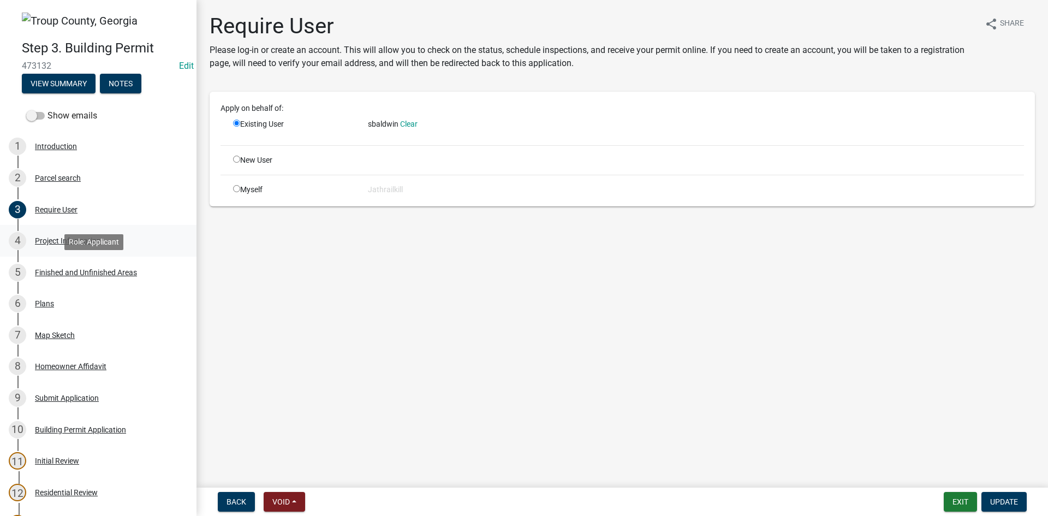
click at [123, 252] on link "4 Project Information" at bounding box center [98, 241] width 197 height 32
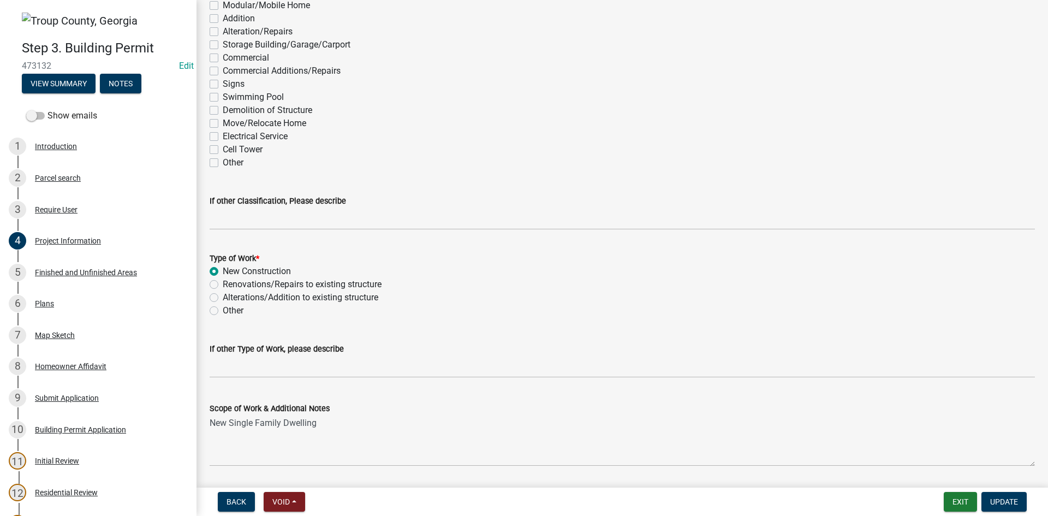
scroll to position [1001, 0]
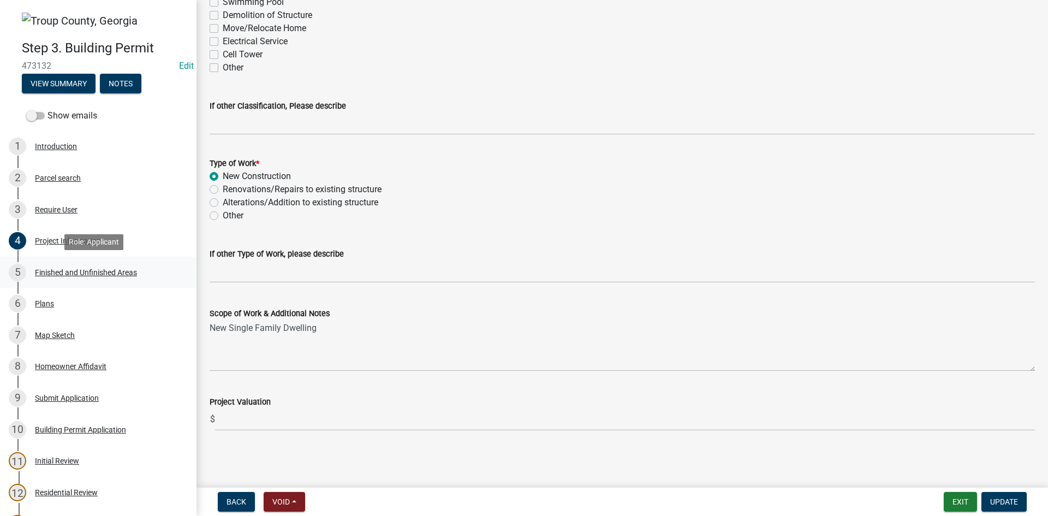
click at [117, 270] on div "Finished and Unfinished Areas" at bounding box center [86, 273] width 102 height 8
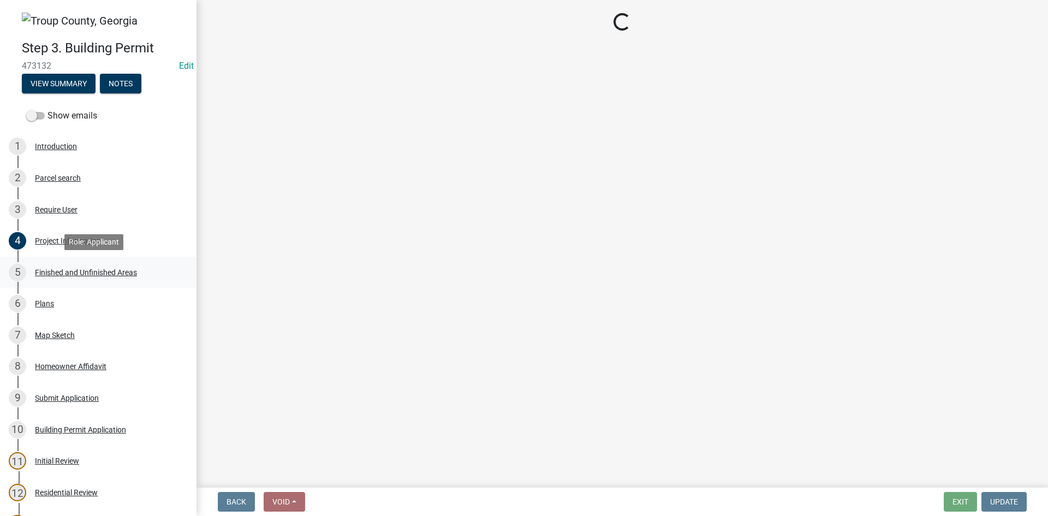
scroll to position [0, 0]
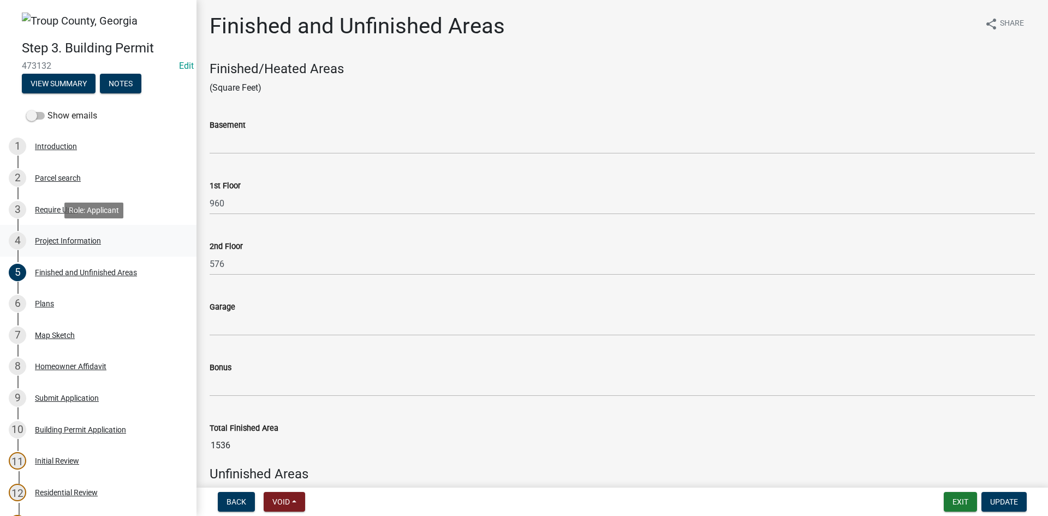
click at [122, 236] on div "4 Project Information" at bounding box center [94, 240] width 170 height 17
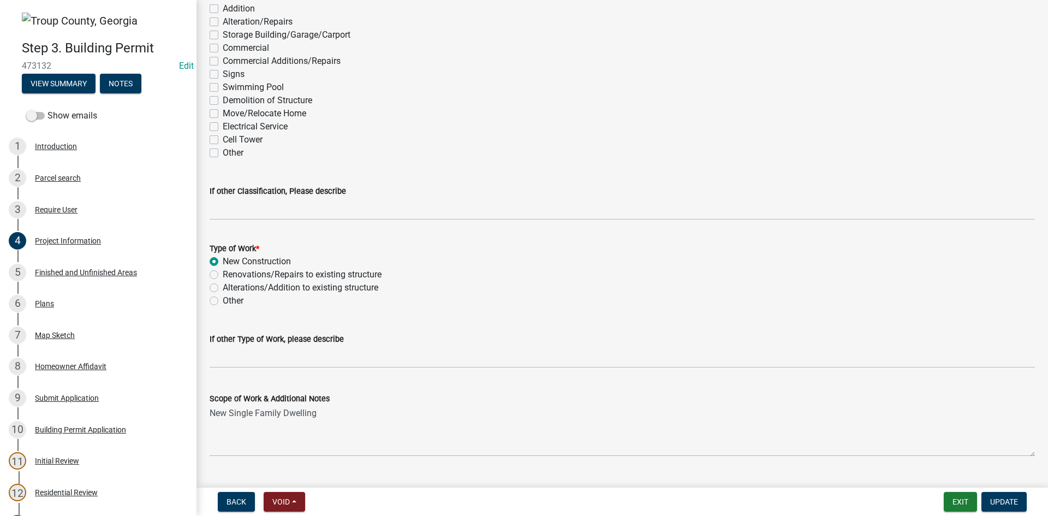
scroll to position [1001, 0]
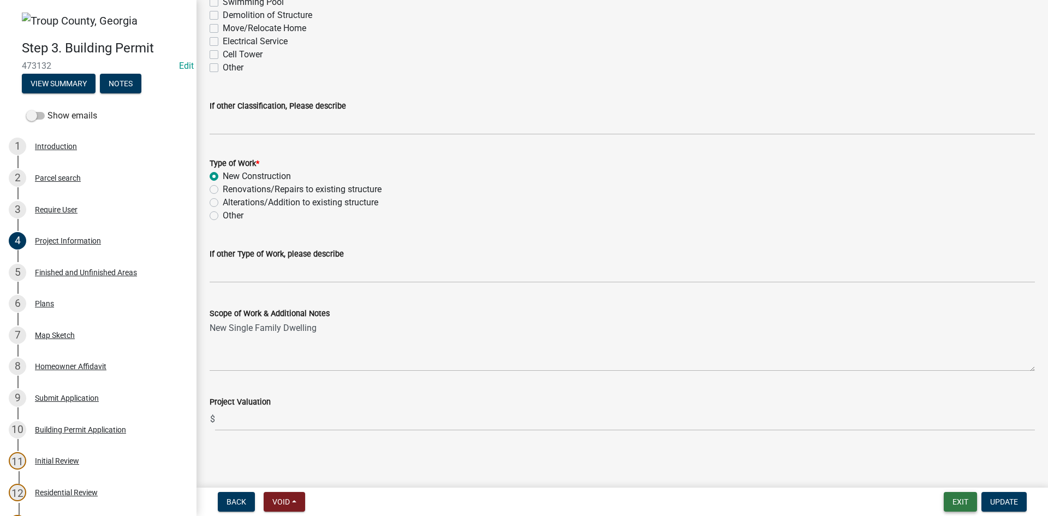
click at [972, 494] on button "Exit" at bounding box center [960, 502] width 33 height 20
